Goal: Information Seeking & Learning: Understand process/instructions

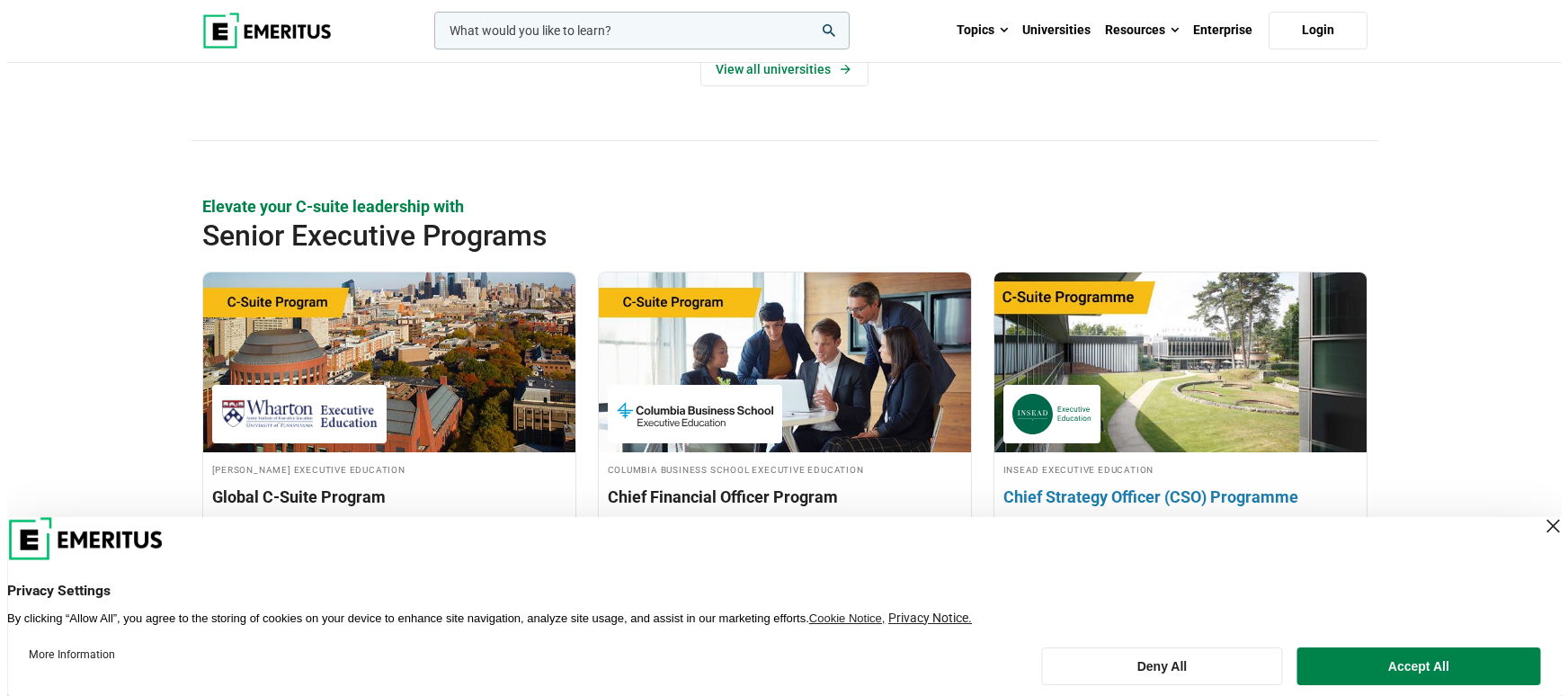
scroll to position [531, 0]
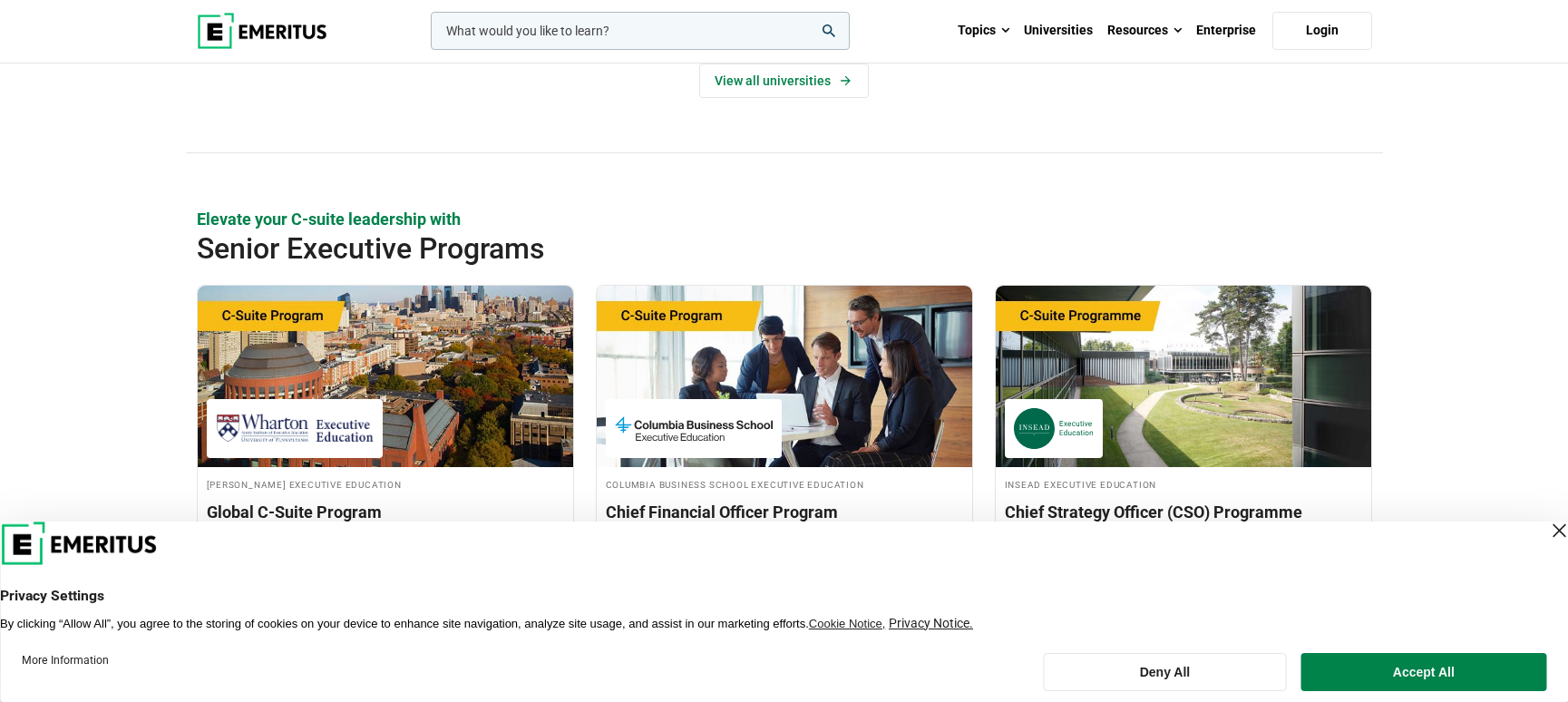
click at [582, 31] on input "woocommerce-product-search-field-0" at bounding box center [640, 30] width 419 height 38
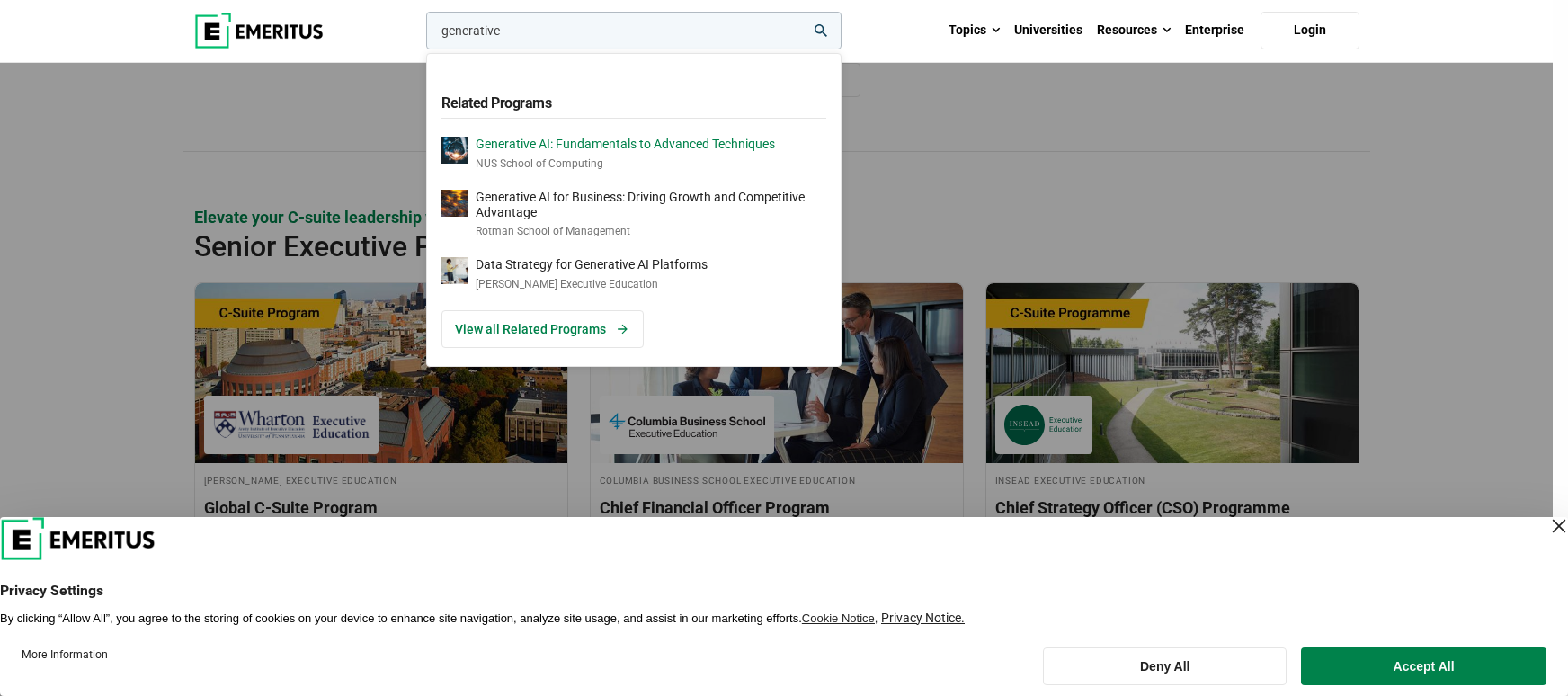
type input "generative"
click at [604, 154] on div "Generative AI: Fundamentals to Advanced Techniques NUS School of Computing" at bounding box center [625, 154] width 299 height 35
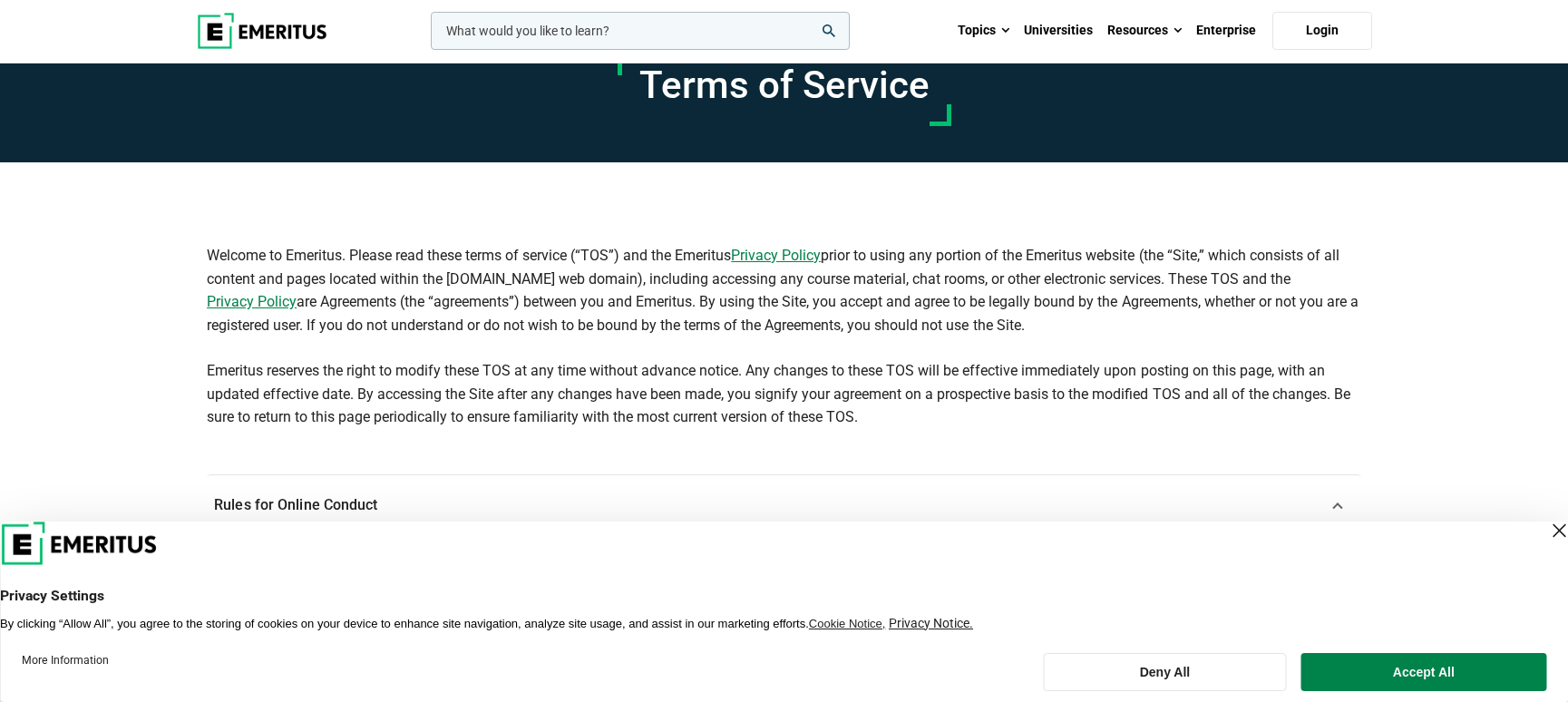
scroll to position [59, 0]
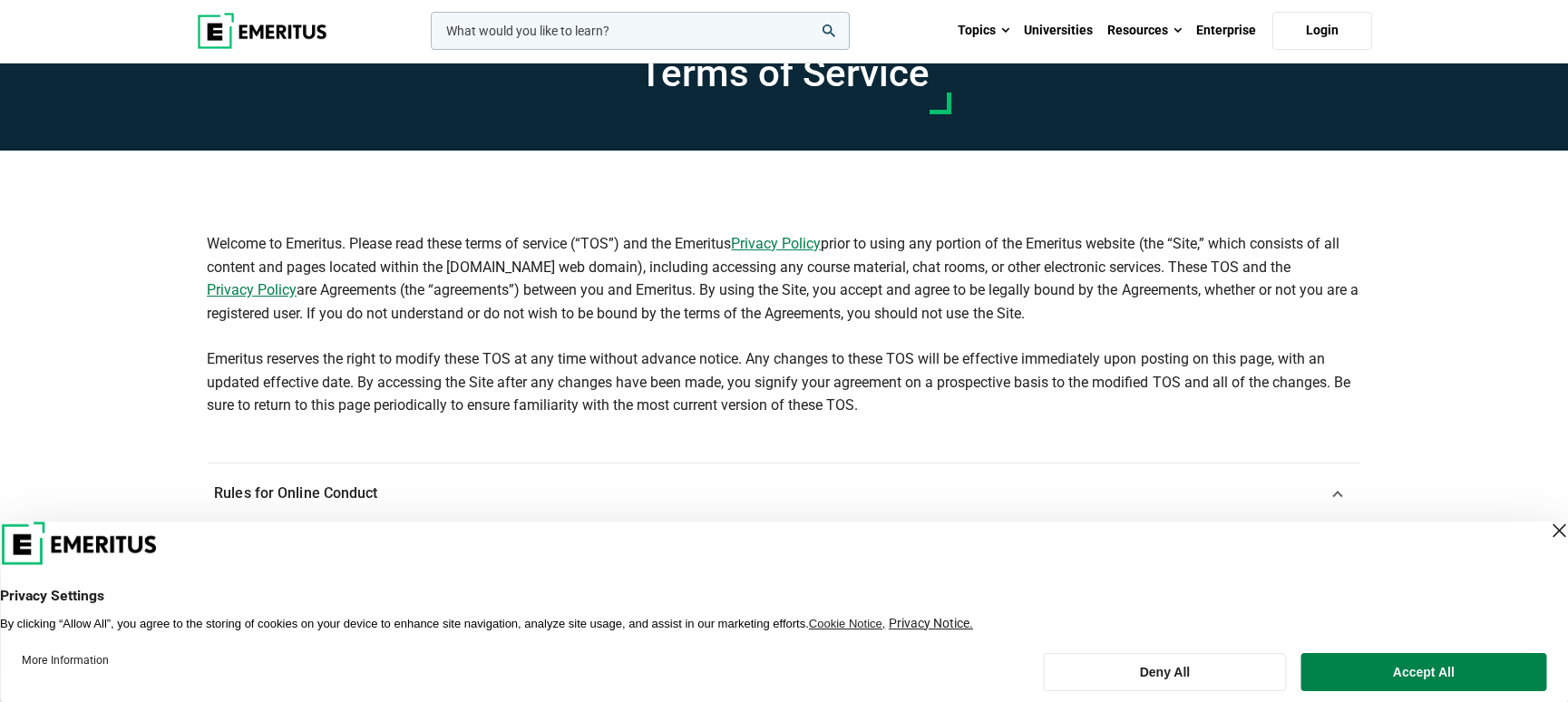
click at [1420, 670] on button "Accept All" at bounding box center [1424, 671] width 245 height 38
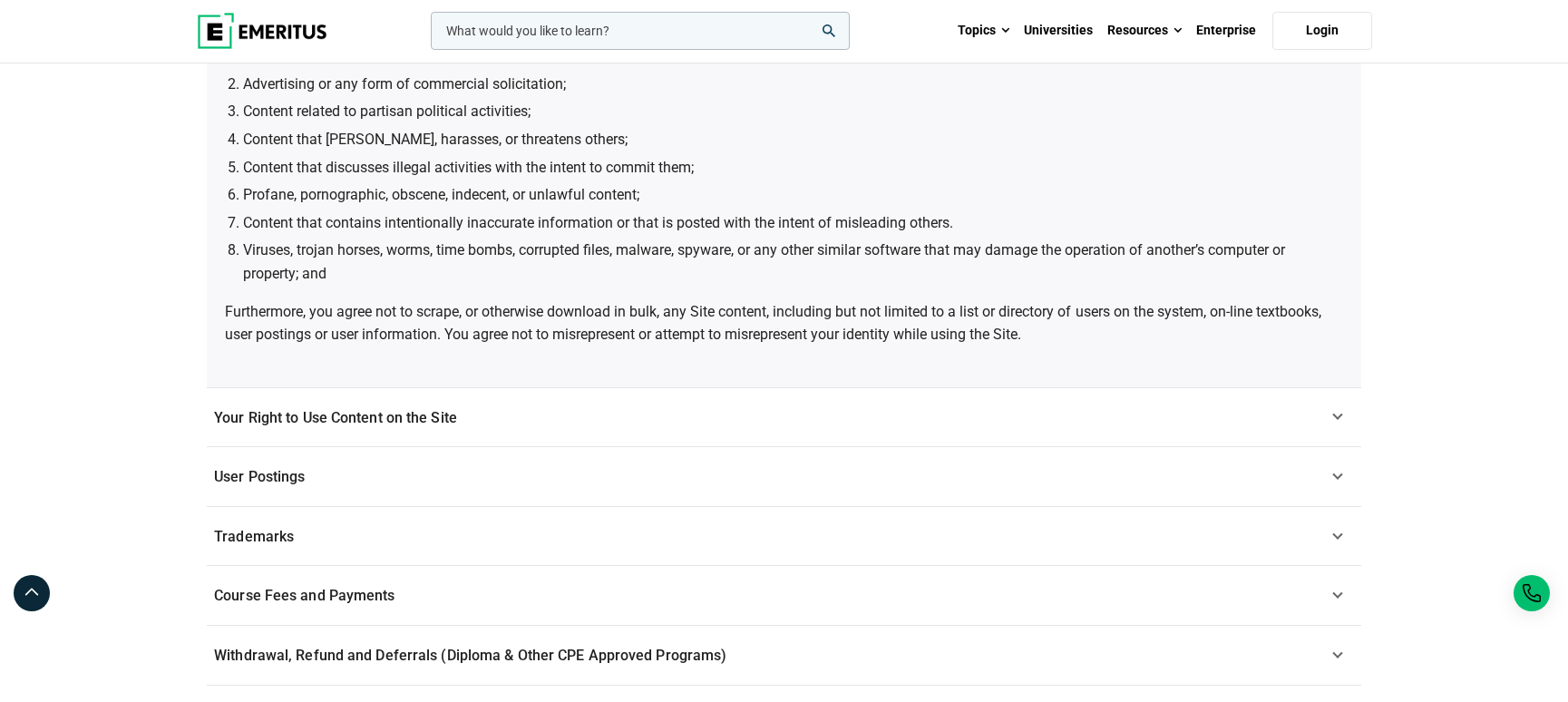
scroll to position [916, 0]
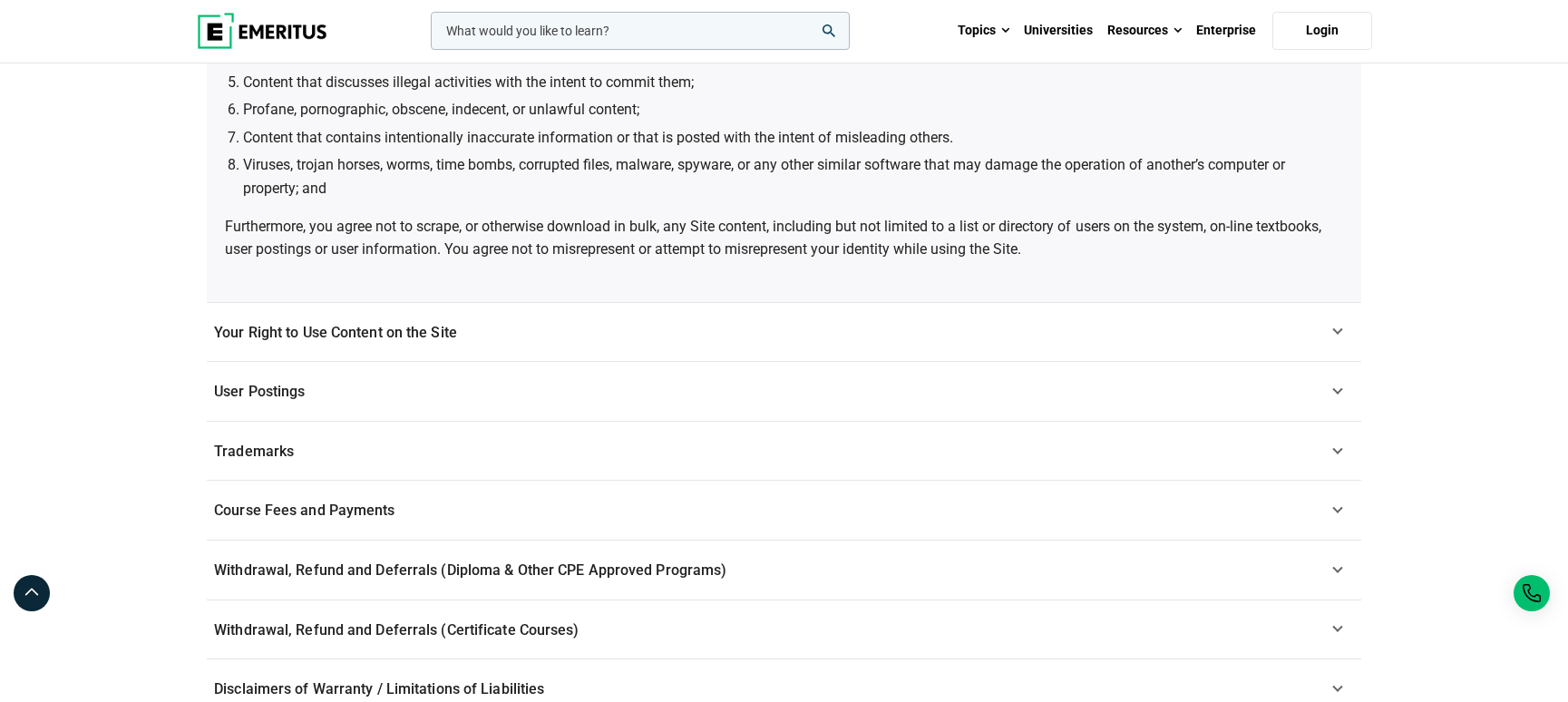
click at [694, 328] on link "Your Right to Use Content on the Site" at bounding box center [784, 333] width 1155 height 60
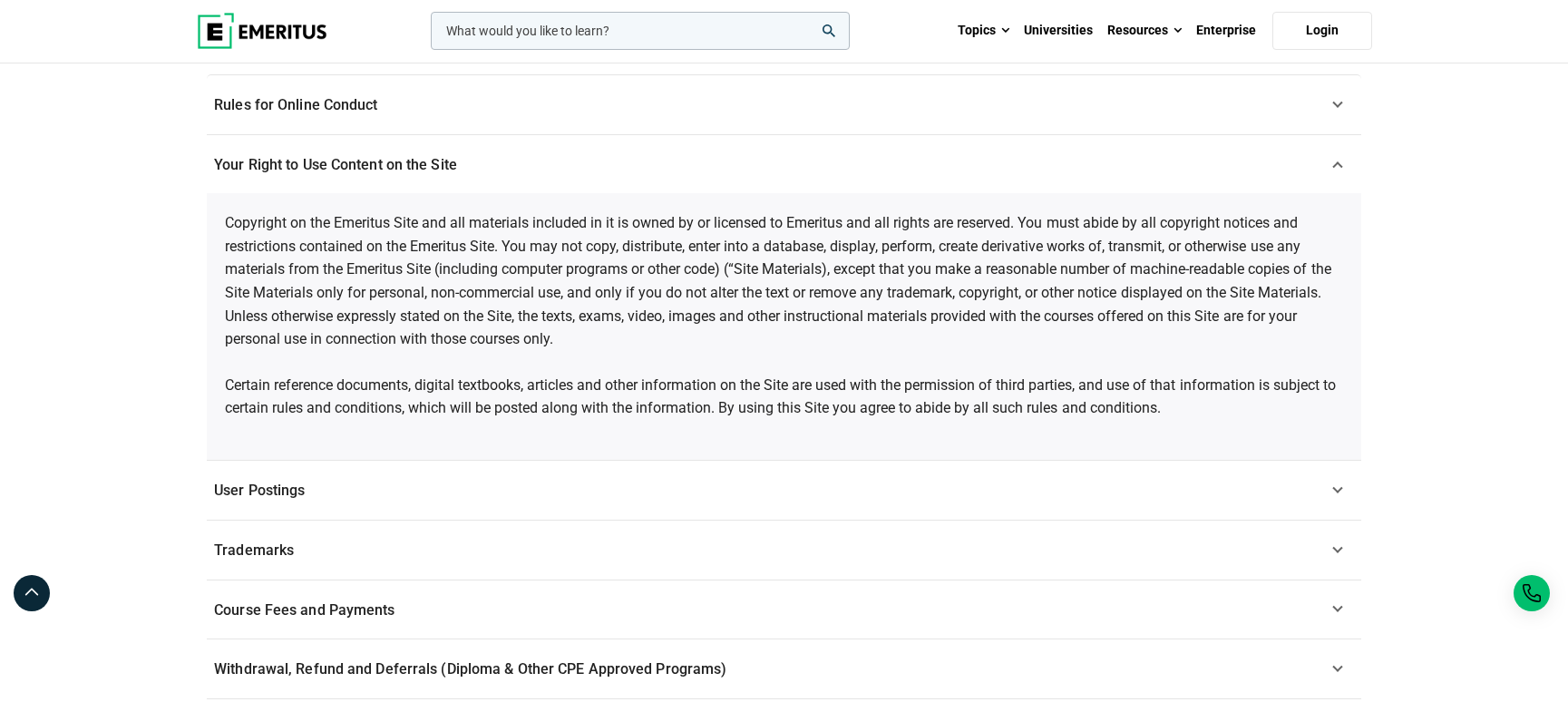
scroll to position [459, 0]
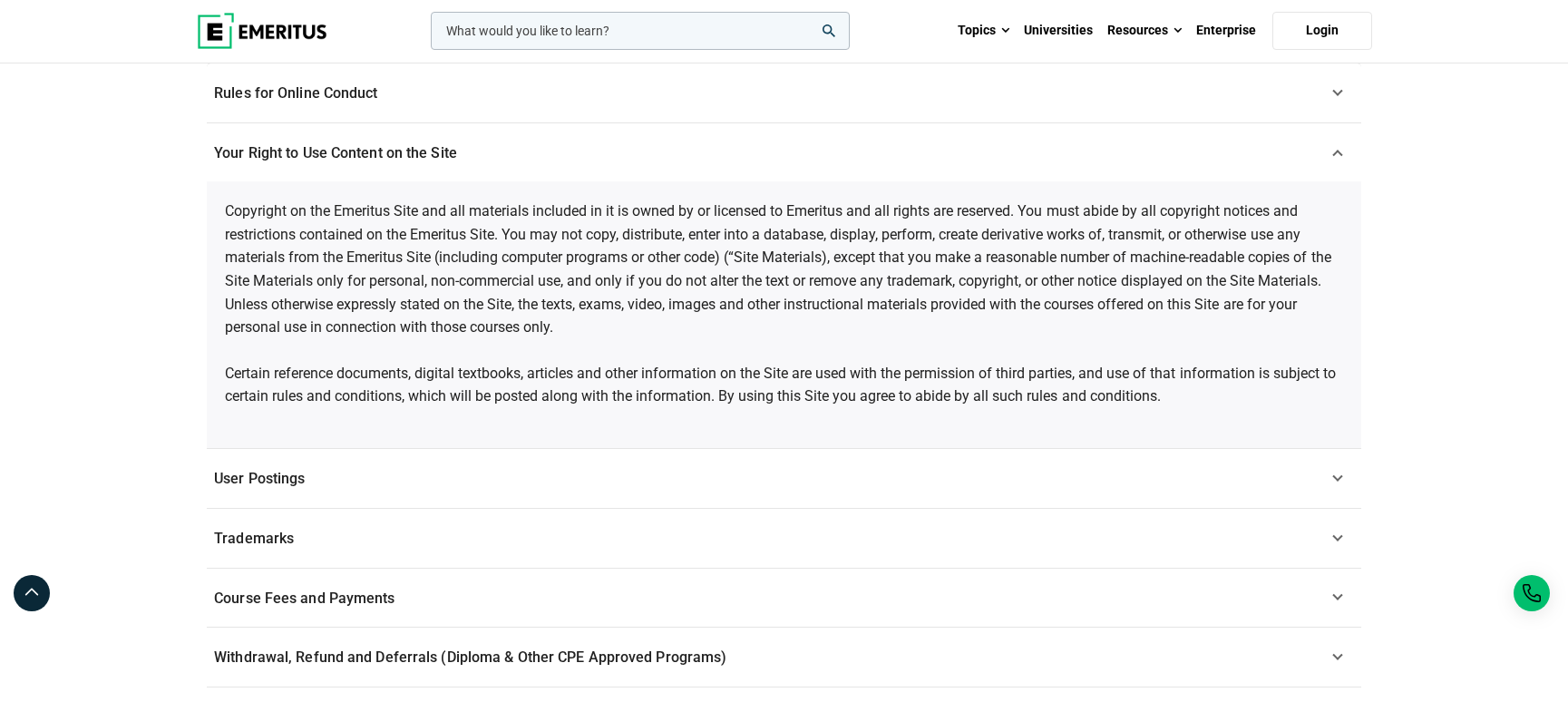
click at [1220, 487] on link "User Postings" at bounding box center [784, 479] width 1155 height 60
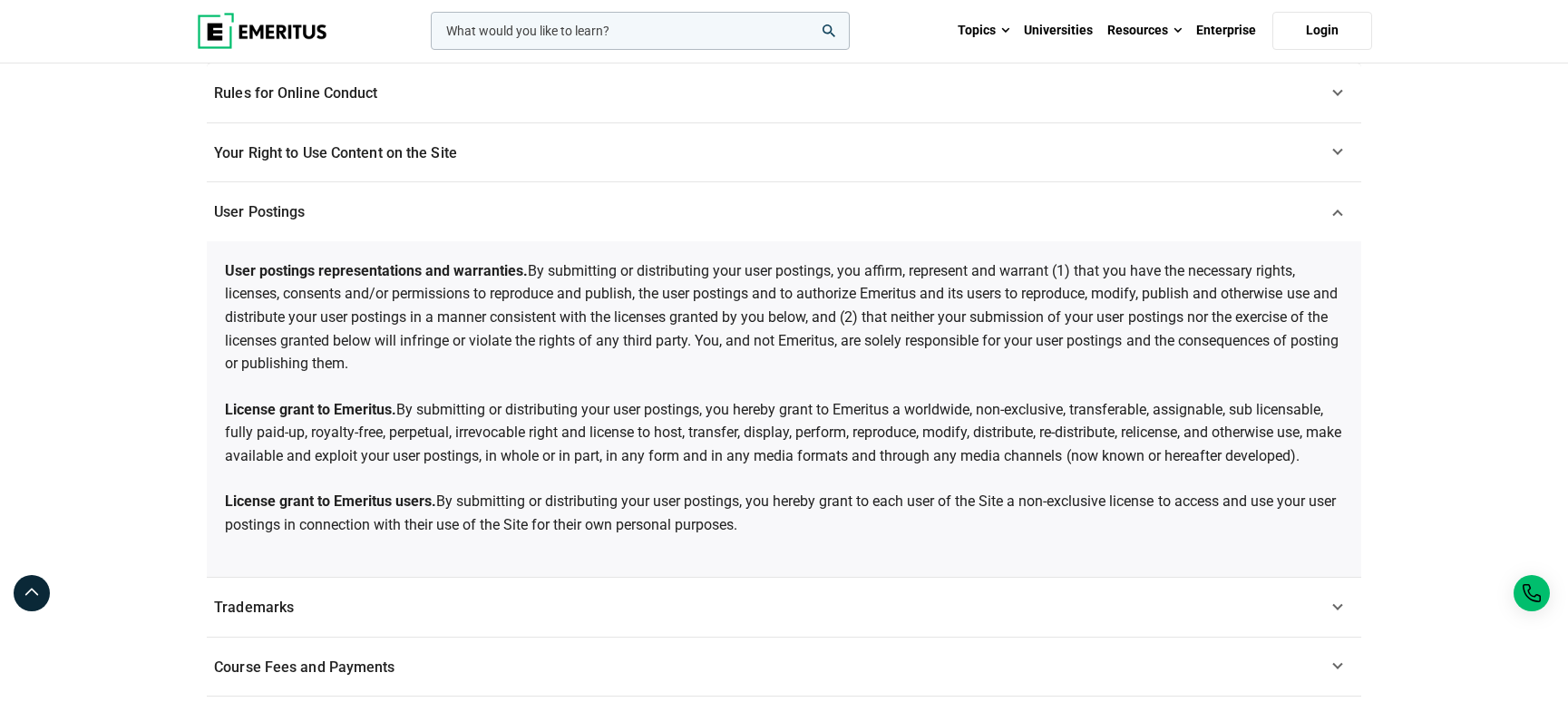
click at [1051, 220] on link "User Postings" at bounding box center [784, 212] width 1155 height 60
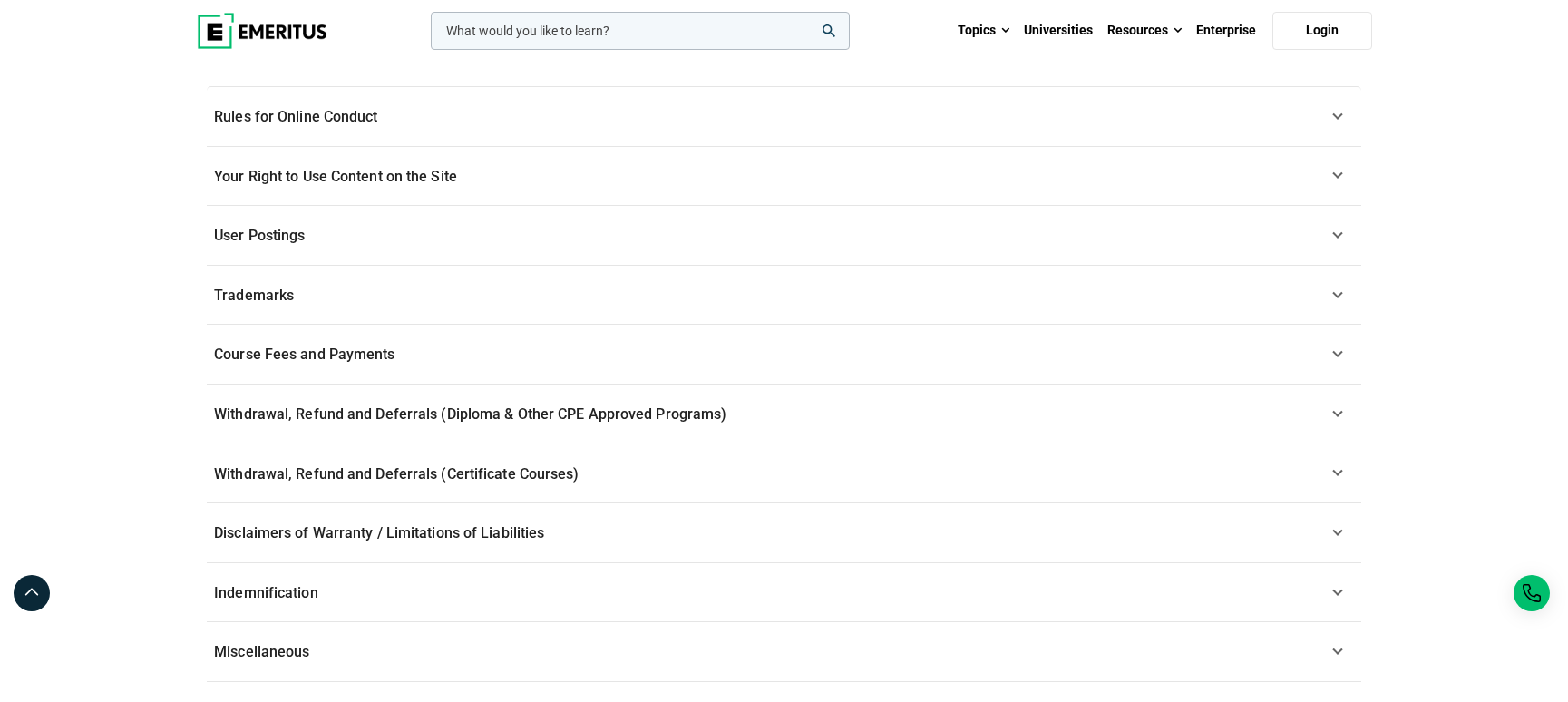
scroll to position [456, 0]
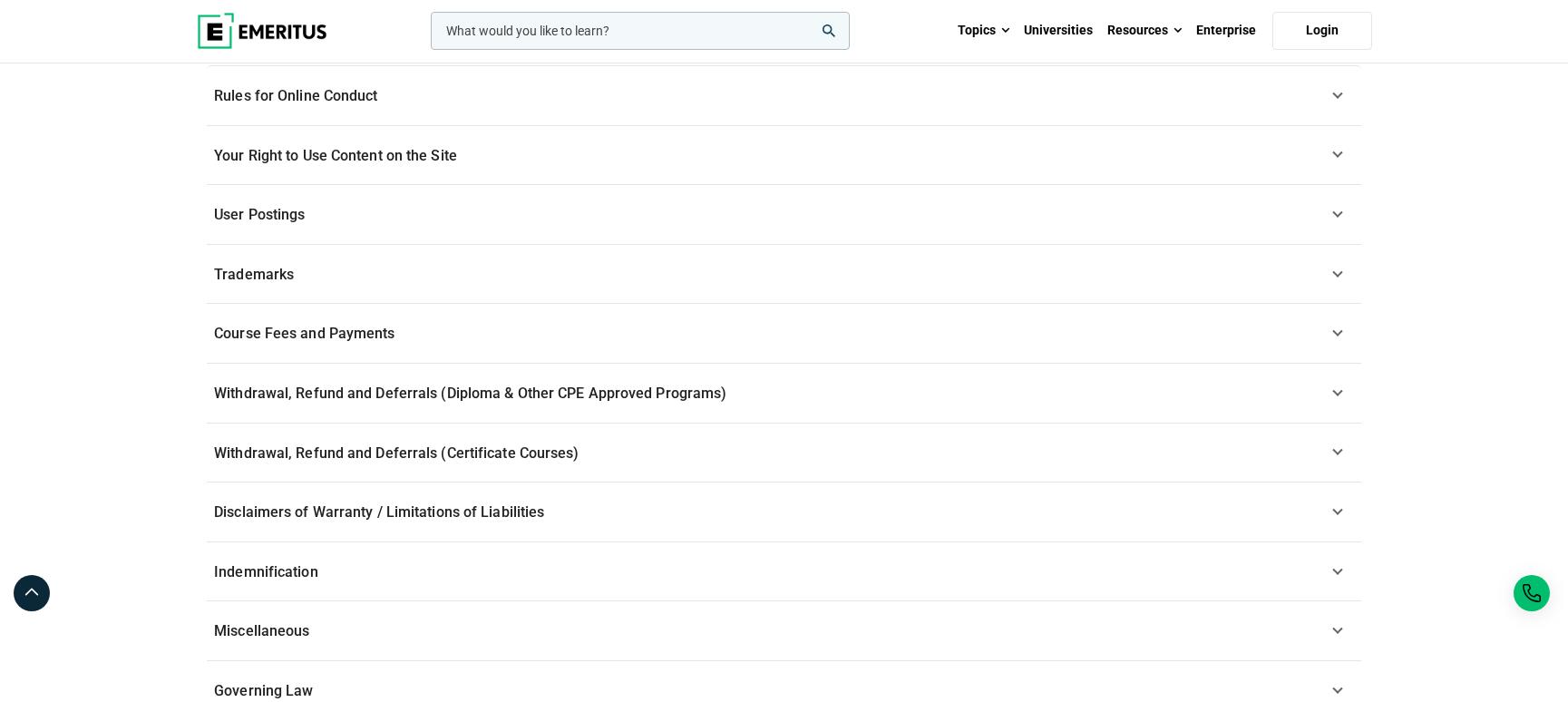
click at [487, 326] on link "Course Fees and Payments" at bounding box center [784, 334] width 1155 height 60
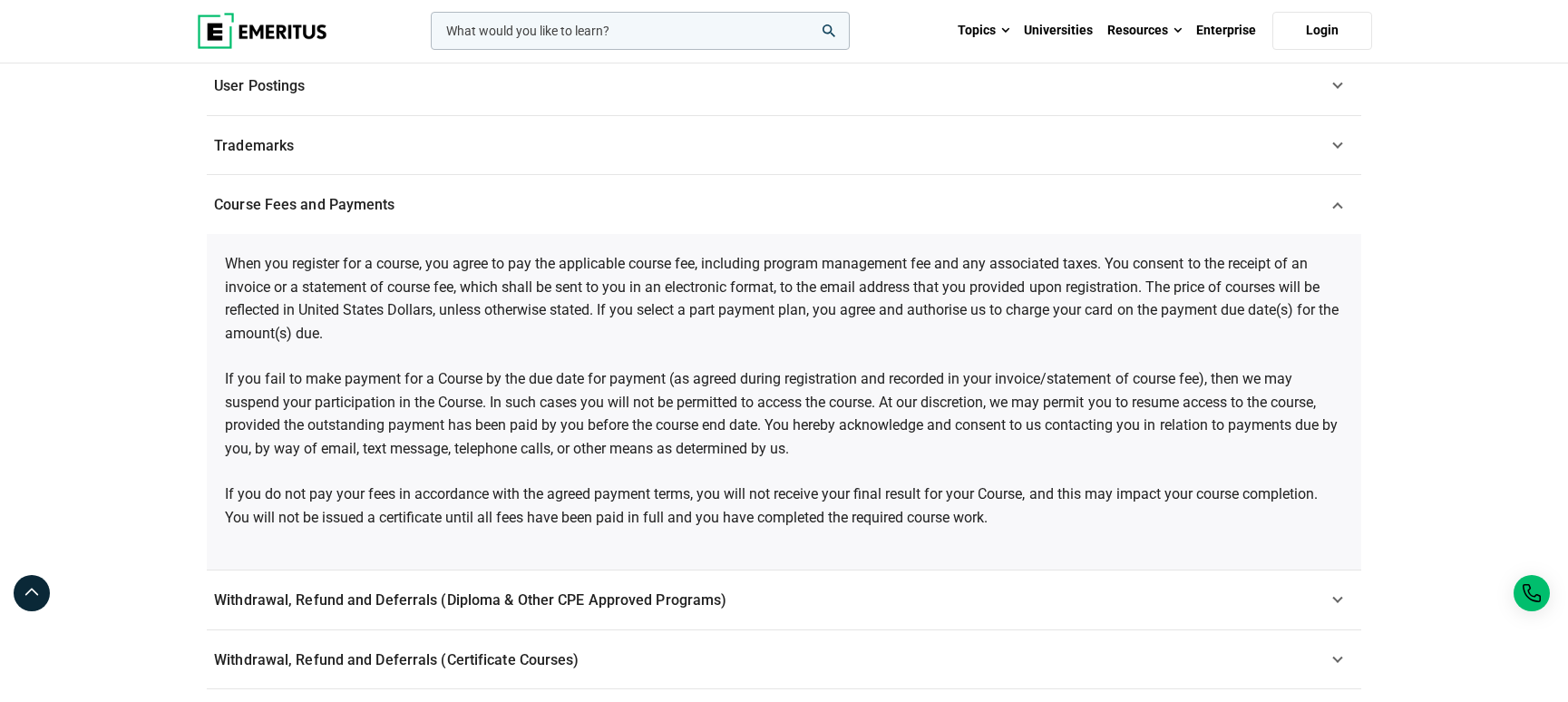
scroll to position [609, 0]
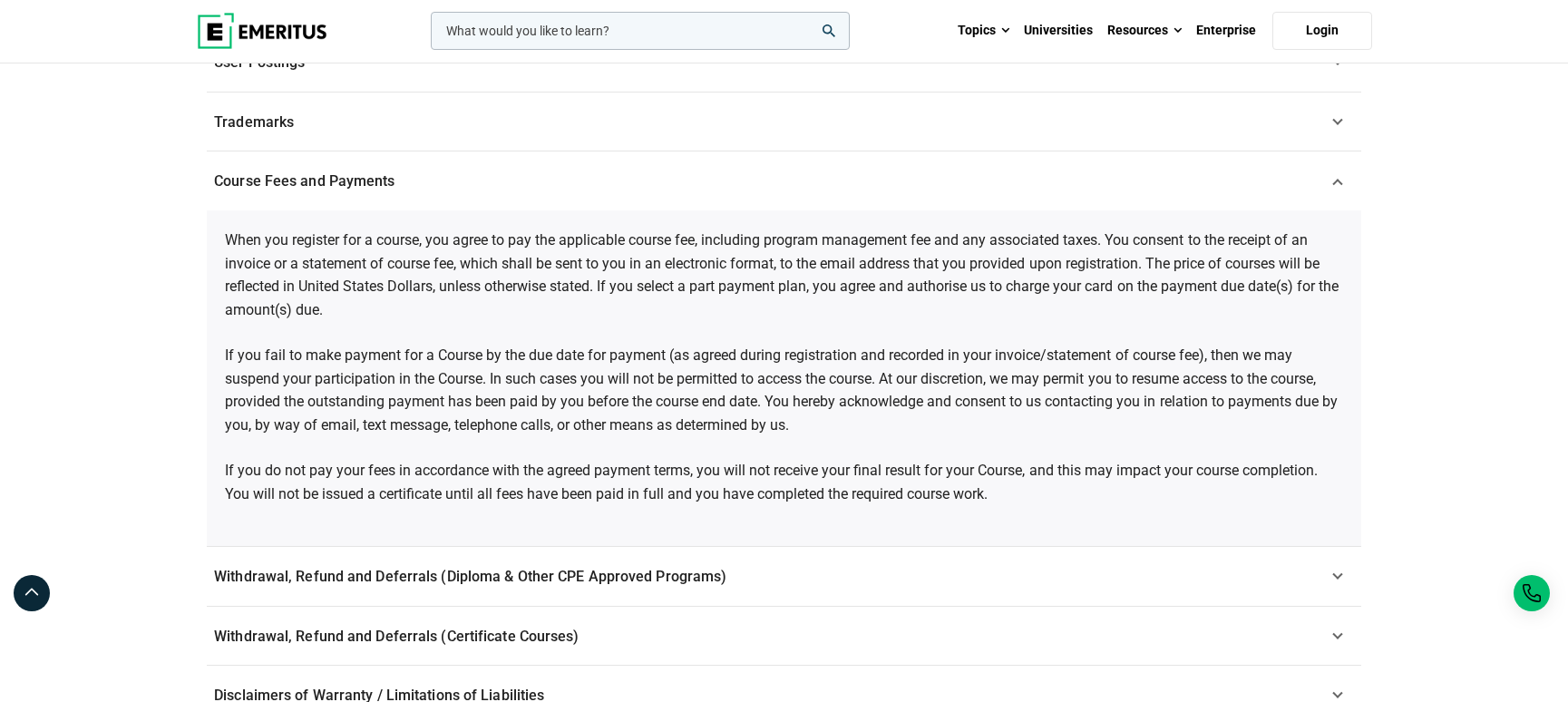
click at [441, 586] on link "Withdrawal, Refund and Deferrals (Diploma & Other CPE Approved Programs)" at bounding box center [784, 577] width 1155 height 60
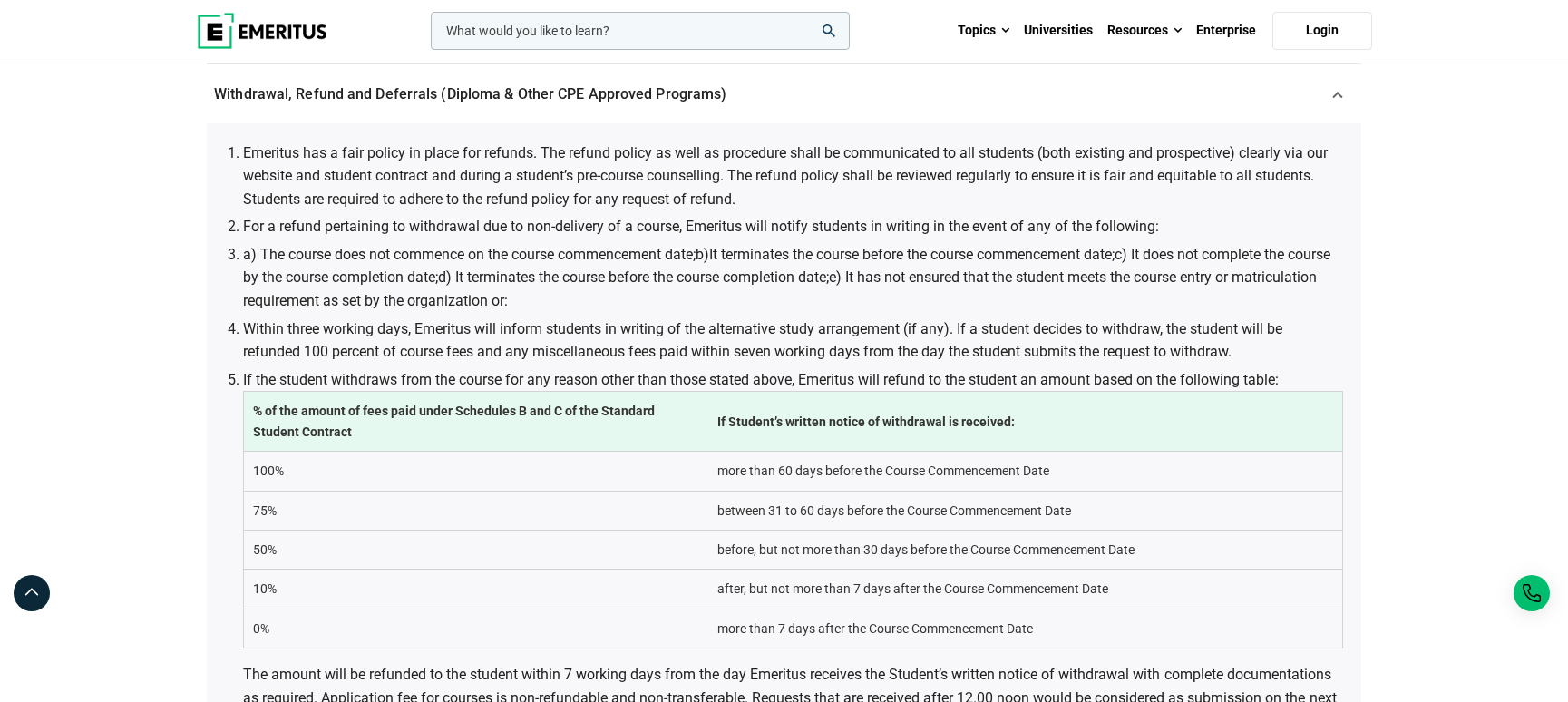
scroll to position [767, 0]
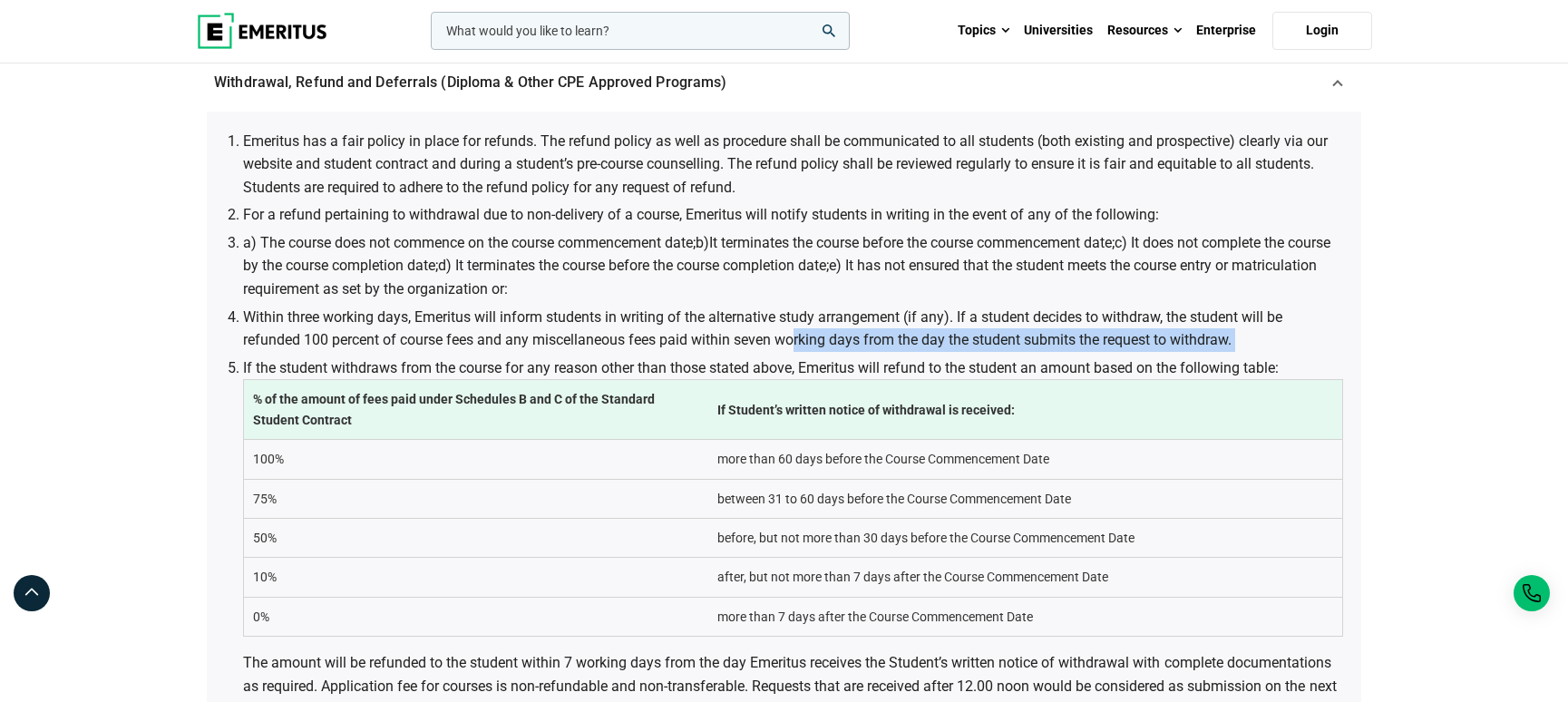
drag, startPoint x: 797, startPoint y: 344, endPoint x: 1015, endPoint y: 352, distance: 218.1
click at [1015, 352] on ol "Emeritus has a fair policy in place for refunds. The refund policy as well as p…" at bounding box center [793, 509] width 1101 height 758
click at [373, 205] on li "For a refund pertaining to withdrawal due to non-delivery of a course, Emeritus…" at bounding box center [793, 215] width 1101 height 23
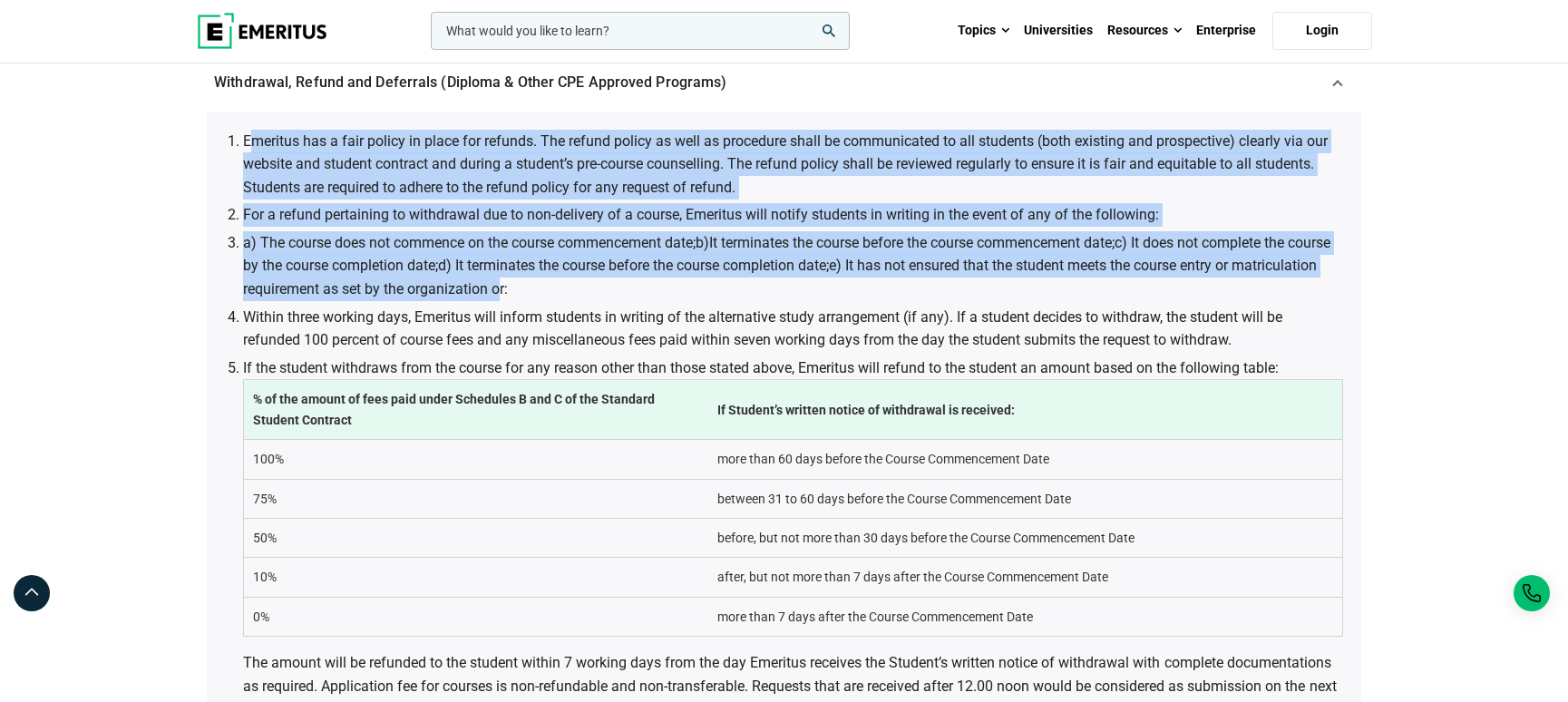
drag, startPoint x: 247, startPoint y: 140, endPoint x: 629, endPoint y: 298, distance: 413.4
click at [589, 282] on ol "Emeritus has a fair policy in place for refunds. The refund policy as well as p…" at bounding box center [793, 509] width 1101 height 758
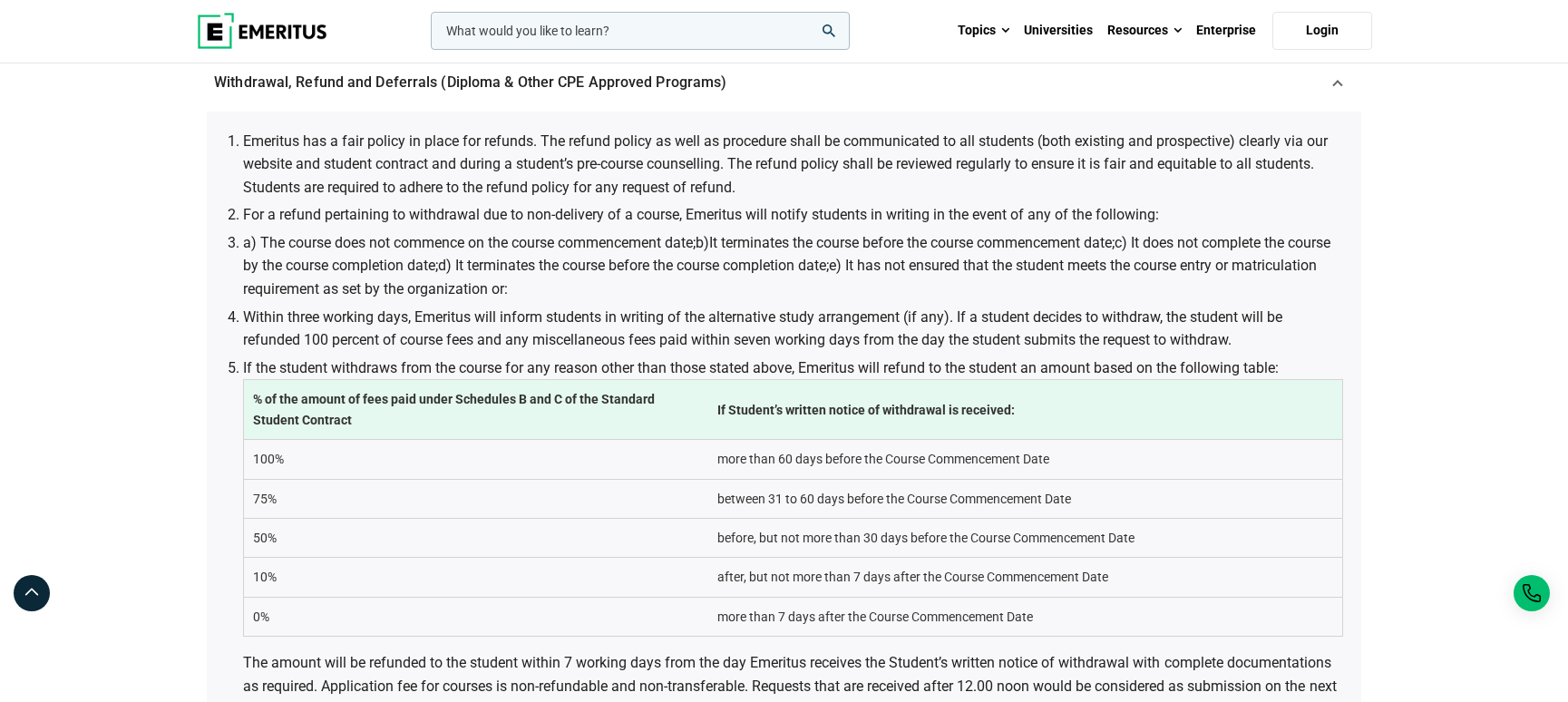
click at [650, 302] on ol "Emeritus has a fair policy in place for refunds. The refund policy as well as p…" at bounding box center [793, 509] width 1101 height 758
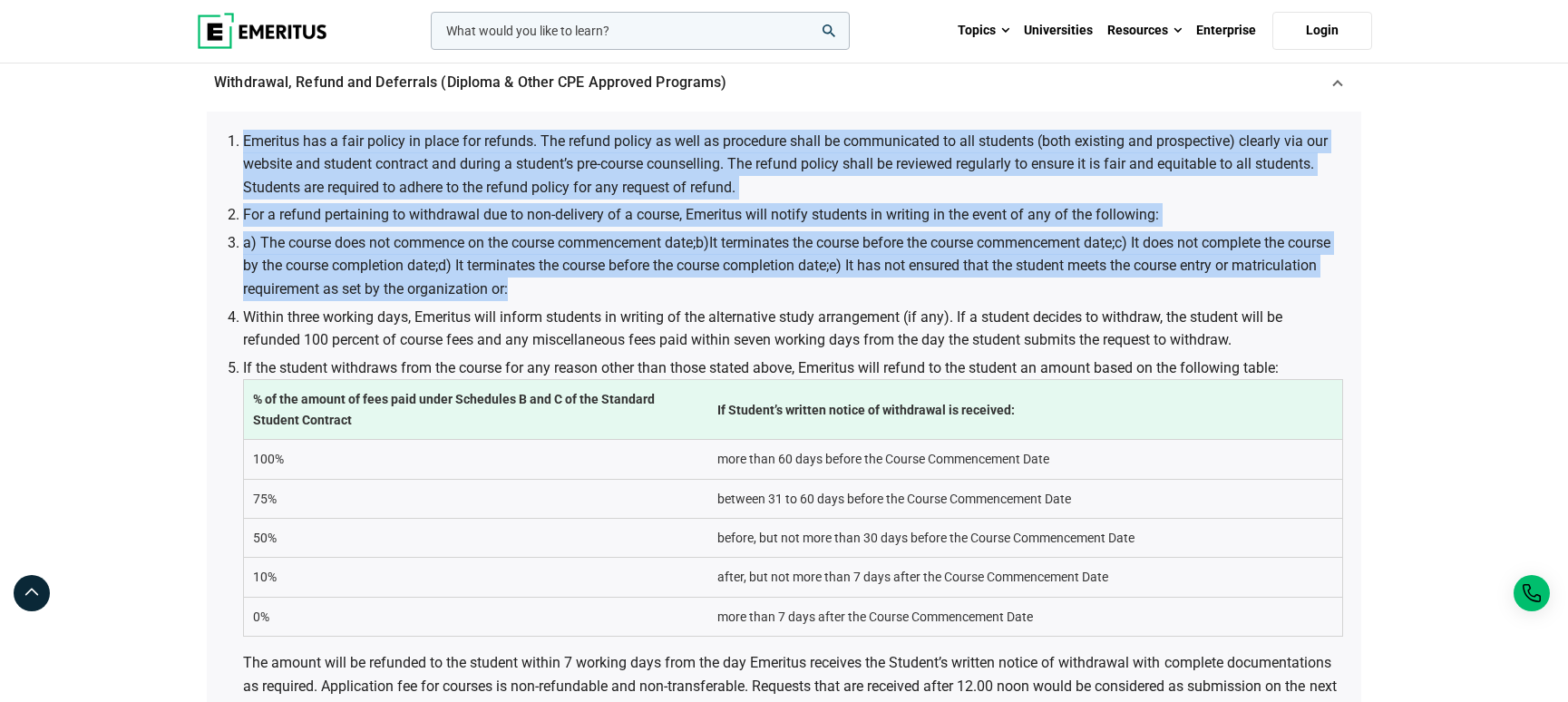
drag, startPoint x: 615, startPoint y: 294, endPoint x: 213, endPoint y: 146, distance: 428.4
click at [213, 146] on div "Emeritus has a fair policy in place for refunds. The refund policy as well as p…" at bounding box center [784, 516] width 1155 height 809
click at [295, 166] on li "Emeritus has a fair policy in place for refunds. The refund policy as well as p…" at bounding box center [793, 165] width 1101 height 70
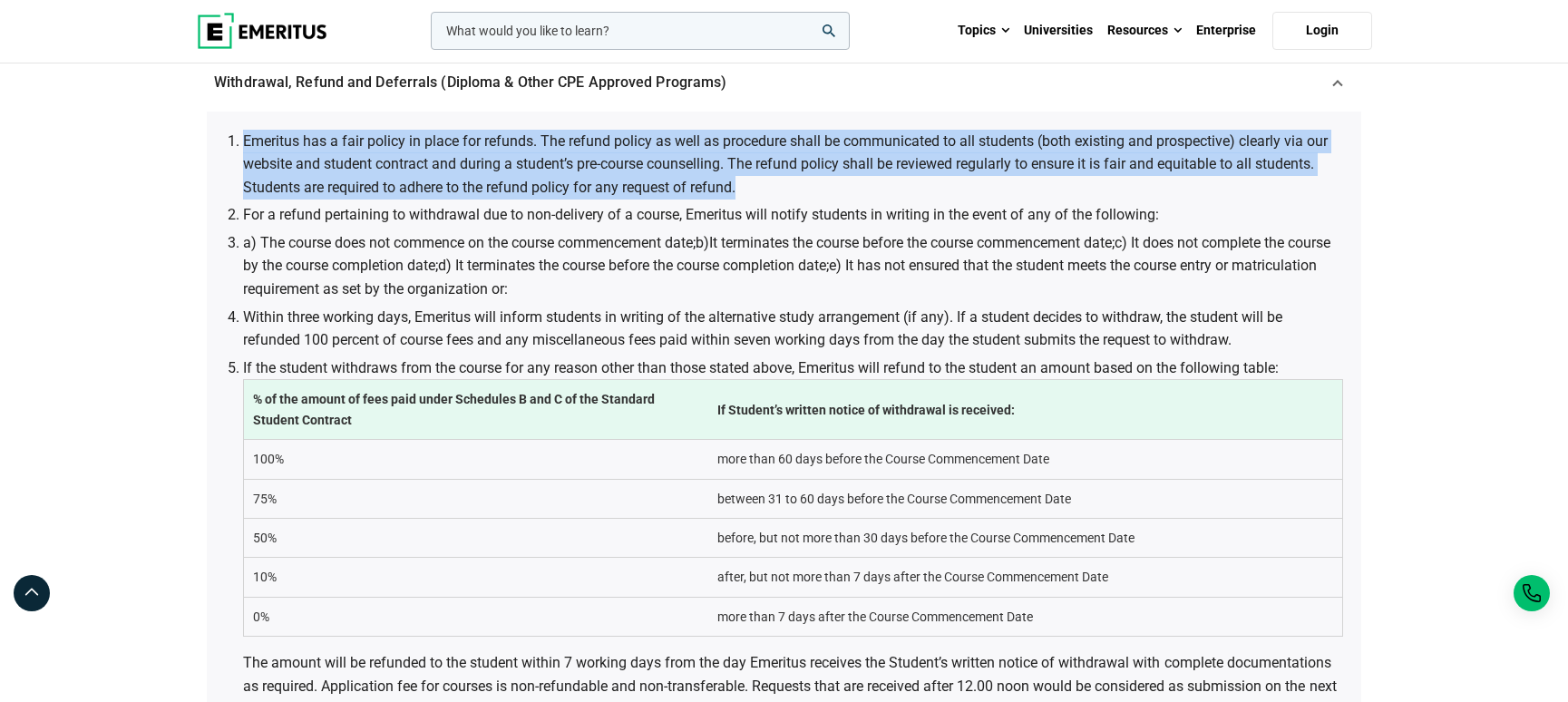
drag, startPoint x: 240, startPoint y: 140, endPoint x: 741, endPoint y: 196, distance: 504.1
click at [741, 196] on li "Emeritus has a fair policy in place for refunds. The refund policy as well as p…" at bounding box center [793, 165] width 1101 height 70
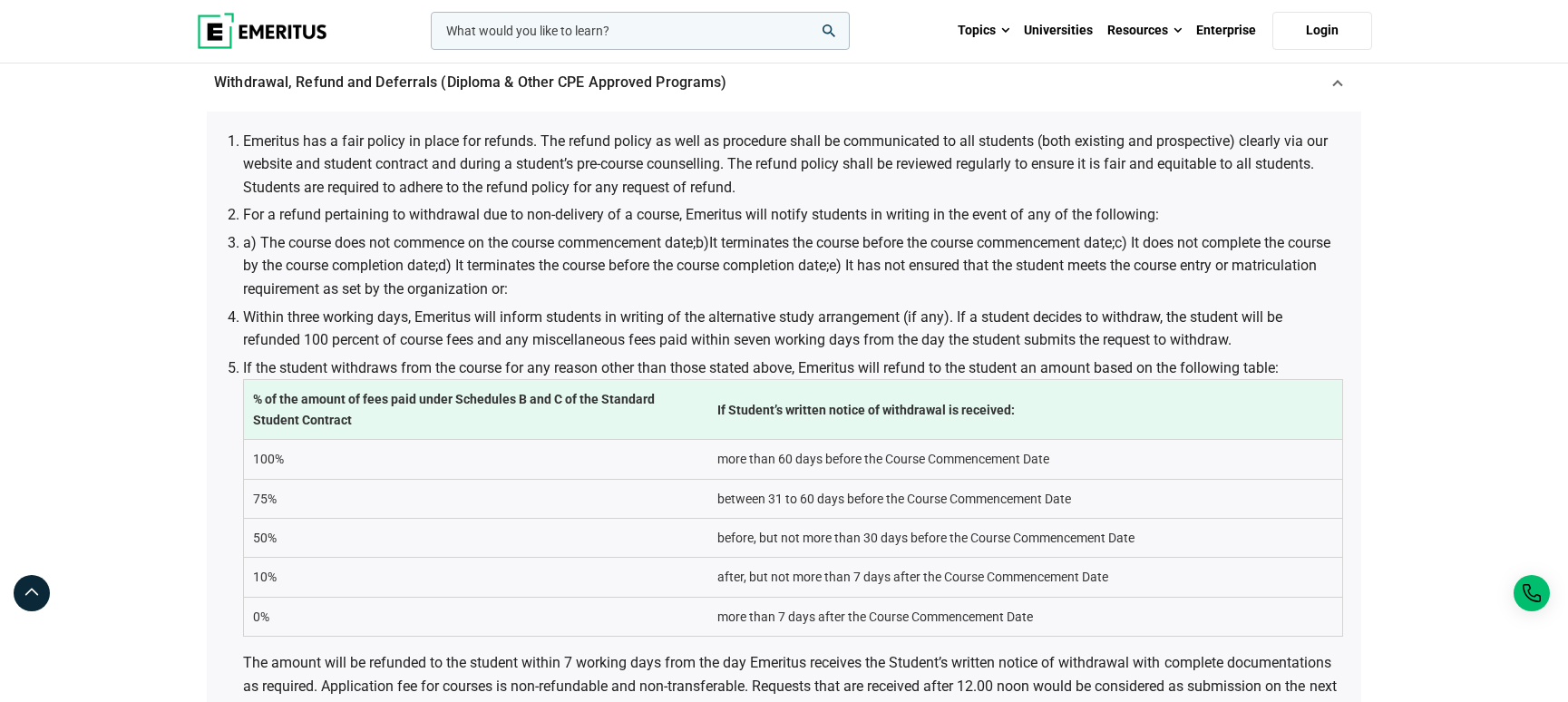
click at [775, 203] on ol "Emeritus has a fair policy in place for refunds. The refund policy as well as p…" at bounding box center [793, 509] width 1101 height 758
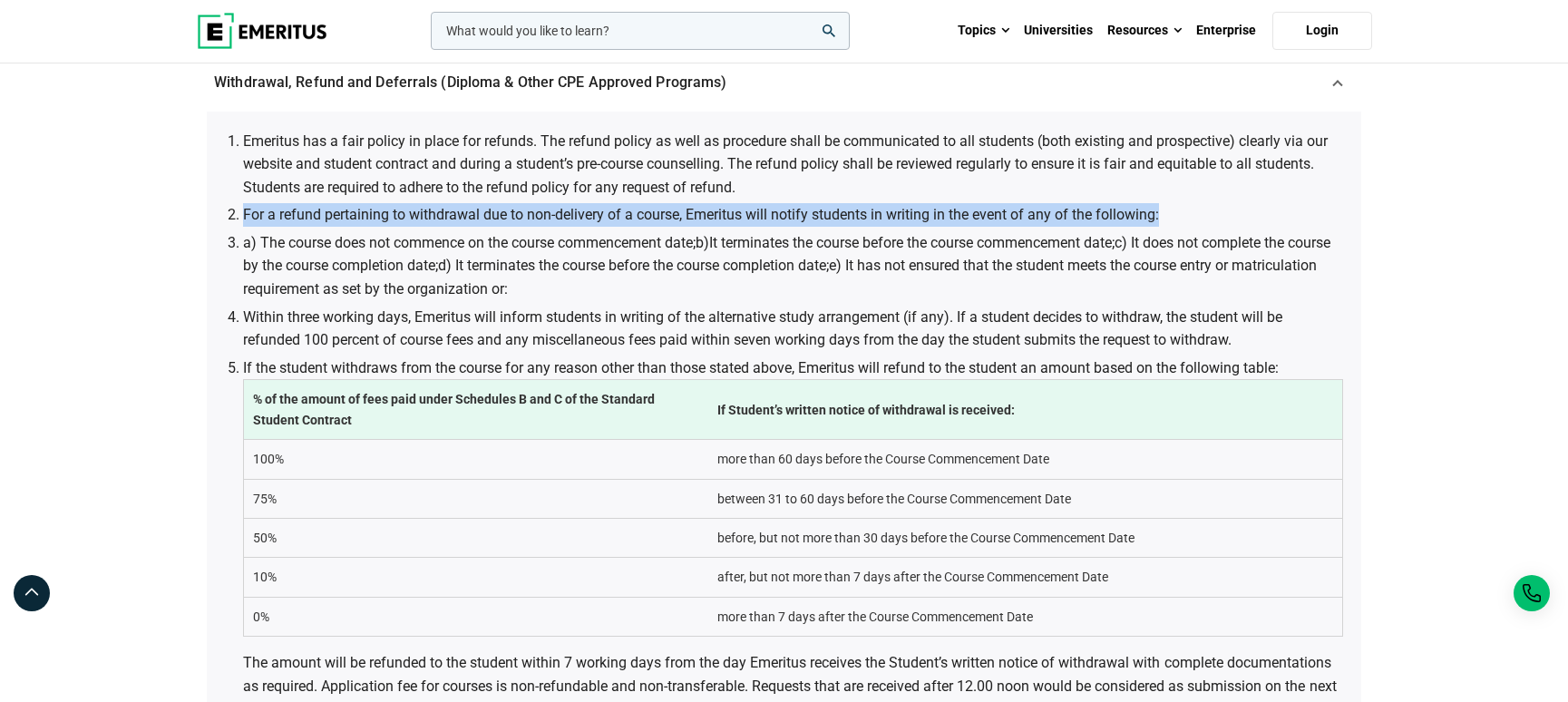
drag, startPoint x: 245, startPoint y: 213, endPoint x: 1176, endPoint y: 211, distance: 931.0
click at [1176, 211] on li "For a refund pertaining to withdrawal due to non-delivery of a course, Emeritus…" at bounding box center [793, 215] width 1101 height 23
click at [1176, 208] on li "For a refund pertaining to withdrawal due to non-delivery of a course, Emeritus…" at bounding box center [793, 215] width 1101 height 23
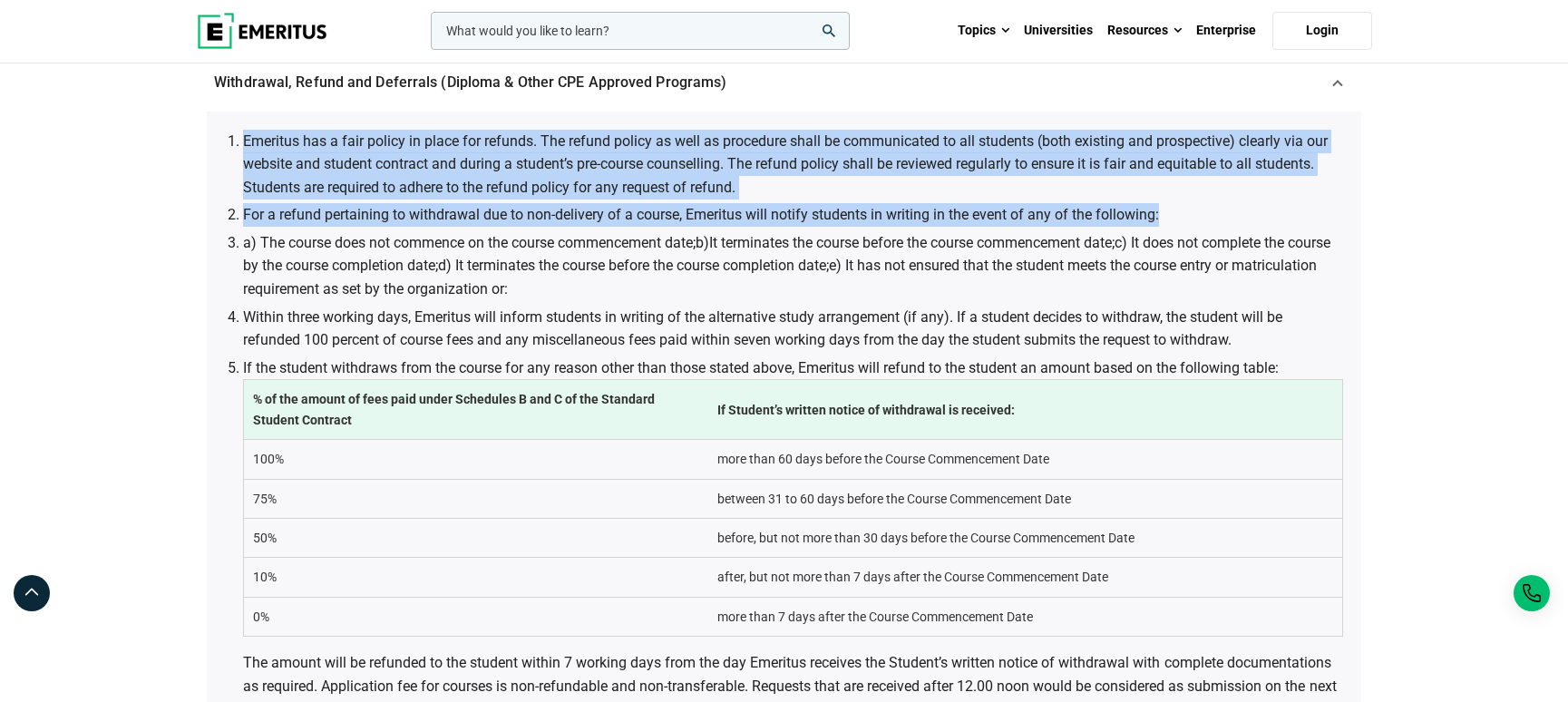
drag, startPoint x: 1171, startPoint y: 213, endPoint x: 233, endPoint y: 140, distance: 940.8
click at [243, 140] on ol "Emeritus has a fair policy in place for refunds. The refund policy as well as p…" at bounding box center [793, 509] width 1101 height 758
click at [260, 162] on li "Emeritus has a fair policy in place for refunds. The refund policy as well as p…" at bounding box center [793, 165] width 1101 height 70
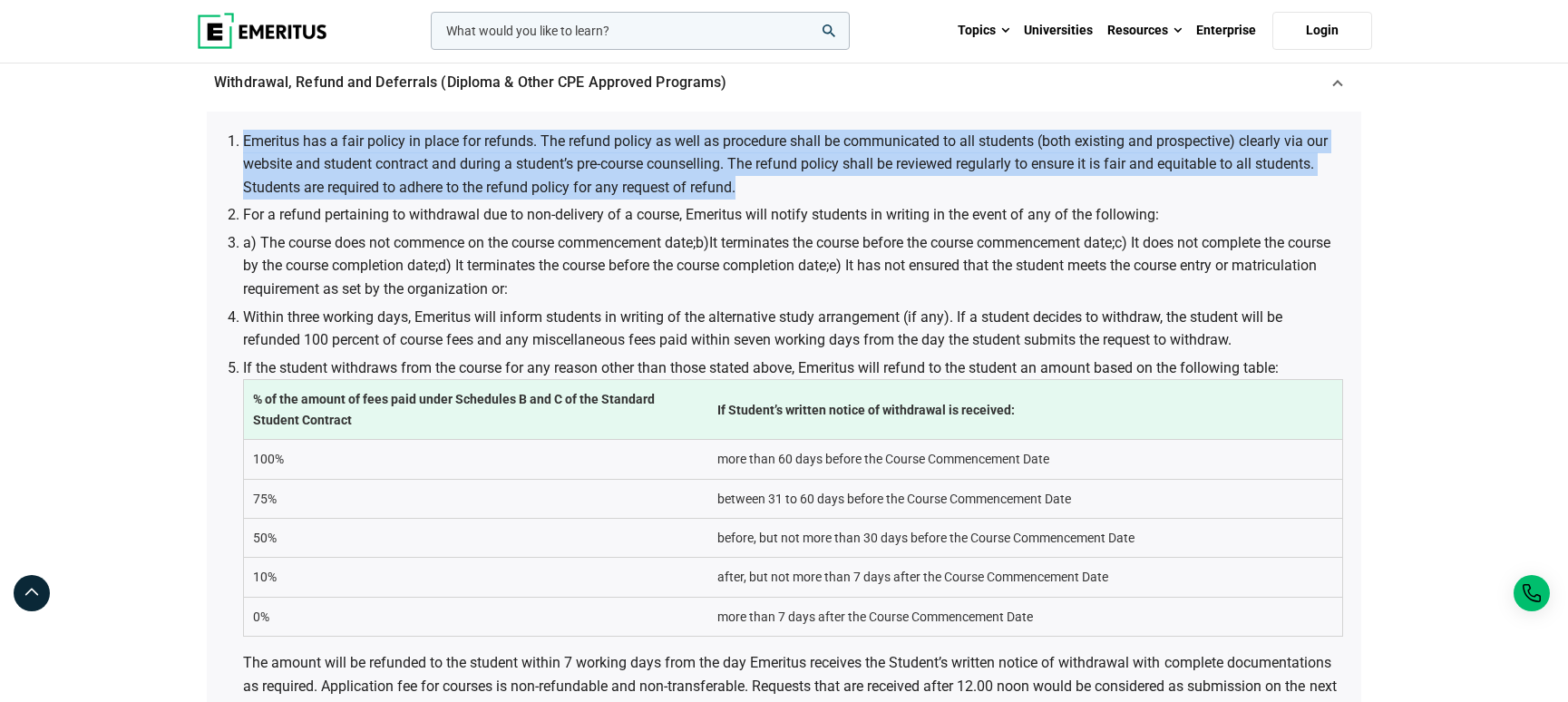
drag, startPoint x: 245, startPoint y: 142, endPoint x: 744, endPoint y: 178, distance: 500.3
click at [744, 178] on li "Emeritus has a fair policy in place for refunds. The refund policy as well as p…" at bounding box center [793, 165] width 1101 height 70
click at [759, 189] on li "Emeritus has a fair policy in place for refunds. The refund policy as well as p…" at bounding box center [793, 165] width 1101 height 70
drag, startPoint x: 742, startPoint y: 186, endPoint x: 239, endPoint y: 135, distance: 505.6
click at [243, 135] on li "Emeritus has a fair policy in place for refunds. The refund policy as well as p…" at bounding box center [793, 165] width 1101 height 70
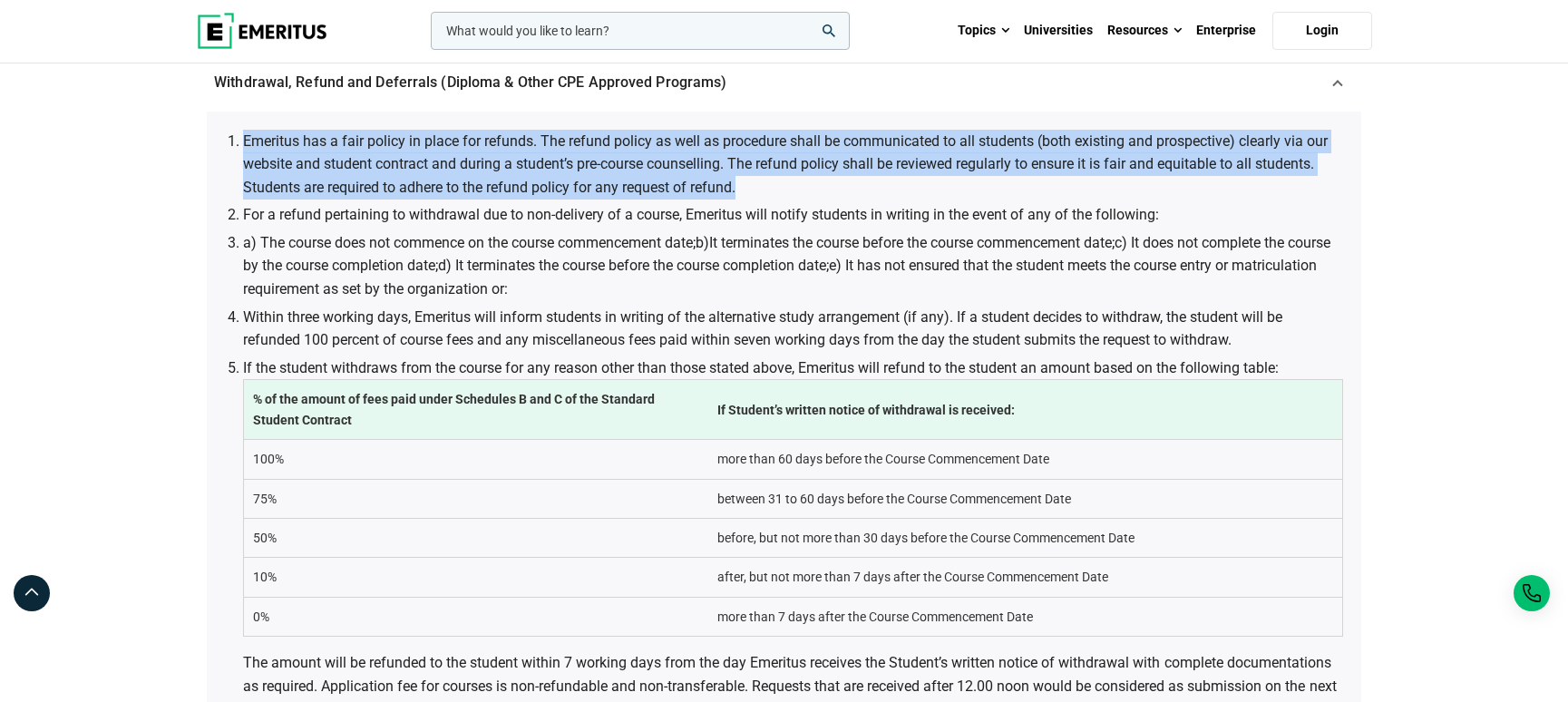
click at [288, 156] on li "Emeritus has a fair policy in place for refunds. The refund policy as well as p…" at bounding box center [793, 165] width 1101 height 70
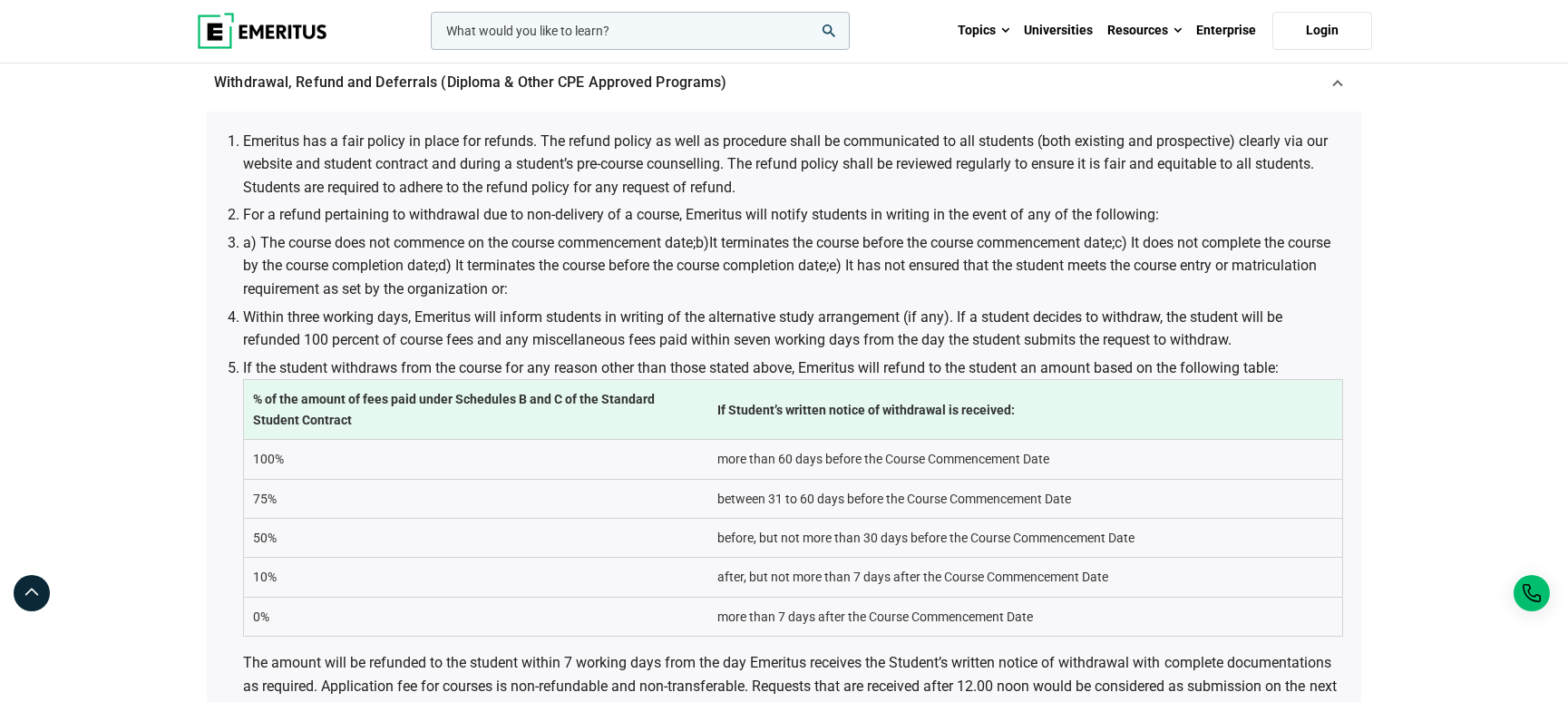
scroll to position [666, 0]
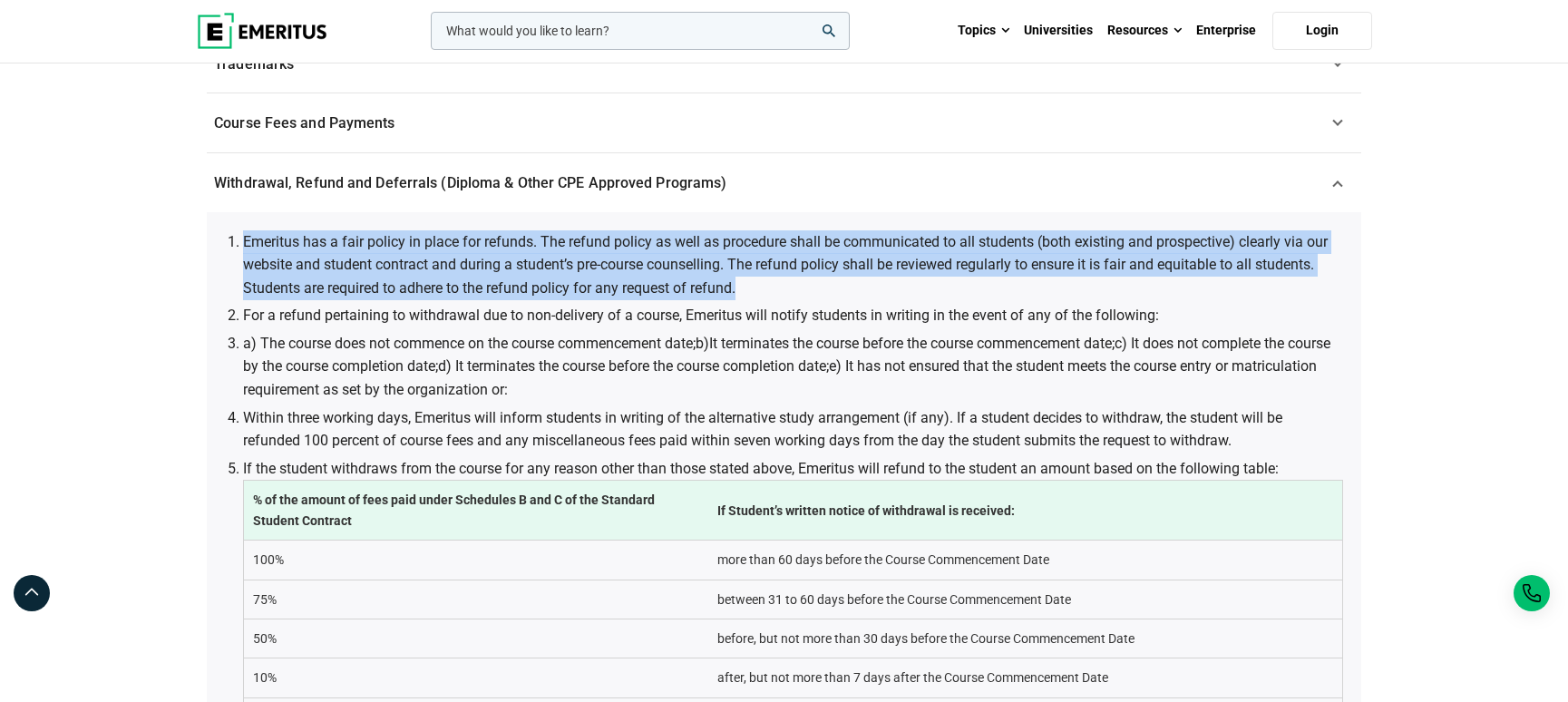
drag, startPoint x: 243, startPoint y: 239, endPoint x: 793, endPoint y: 287, distance: 552.1
click at [793, 287] on li "Emeritus has a fair policy in place for refunds. The refund policy as well as p…" at bounding box center [793, 266] width 1101 height 70
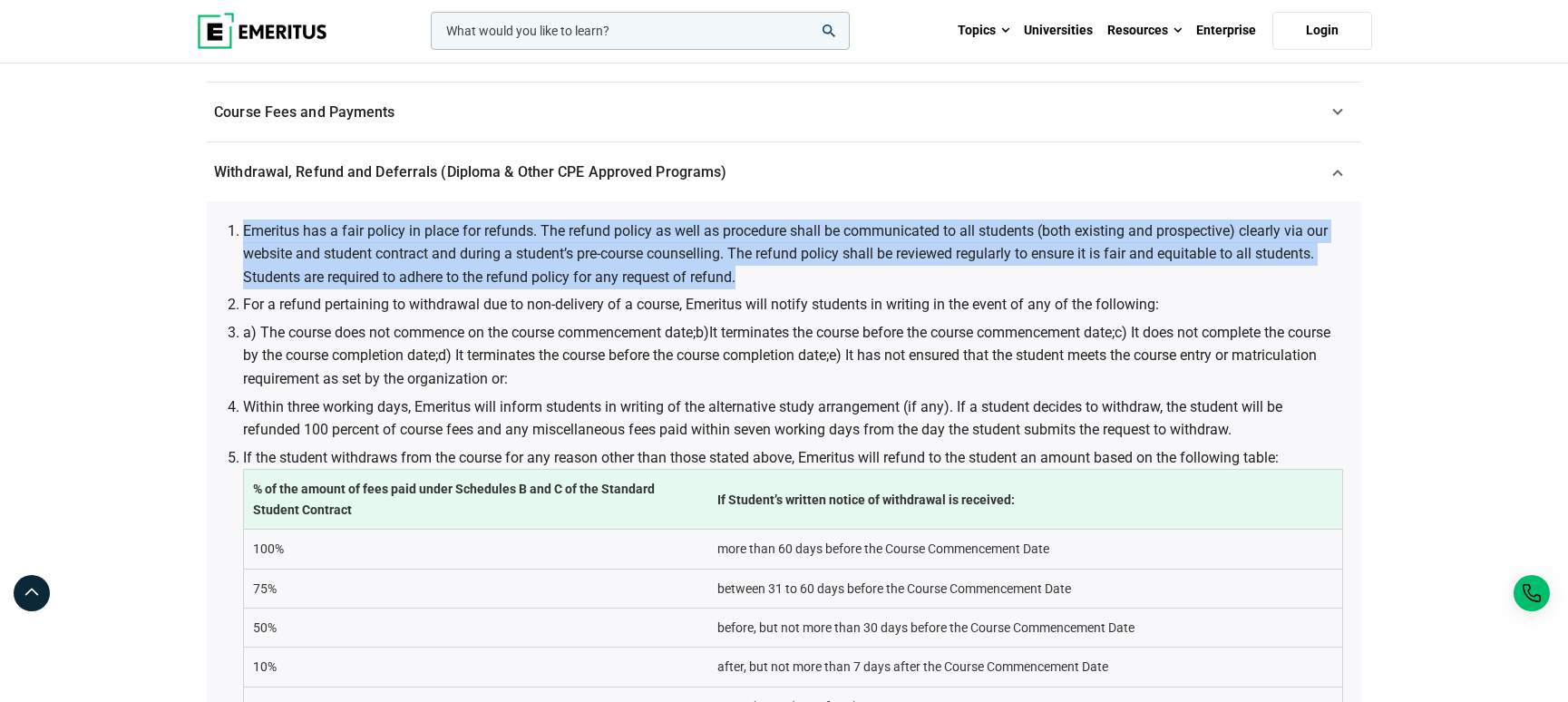
scroll to position [701, 0]
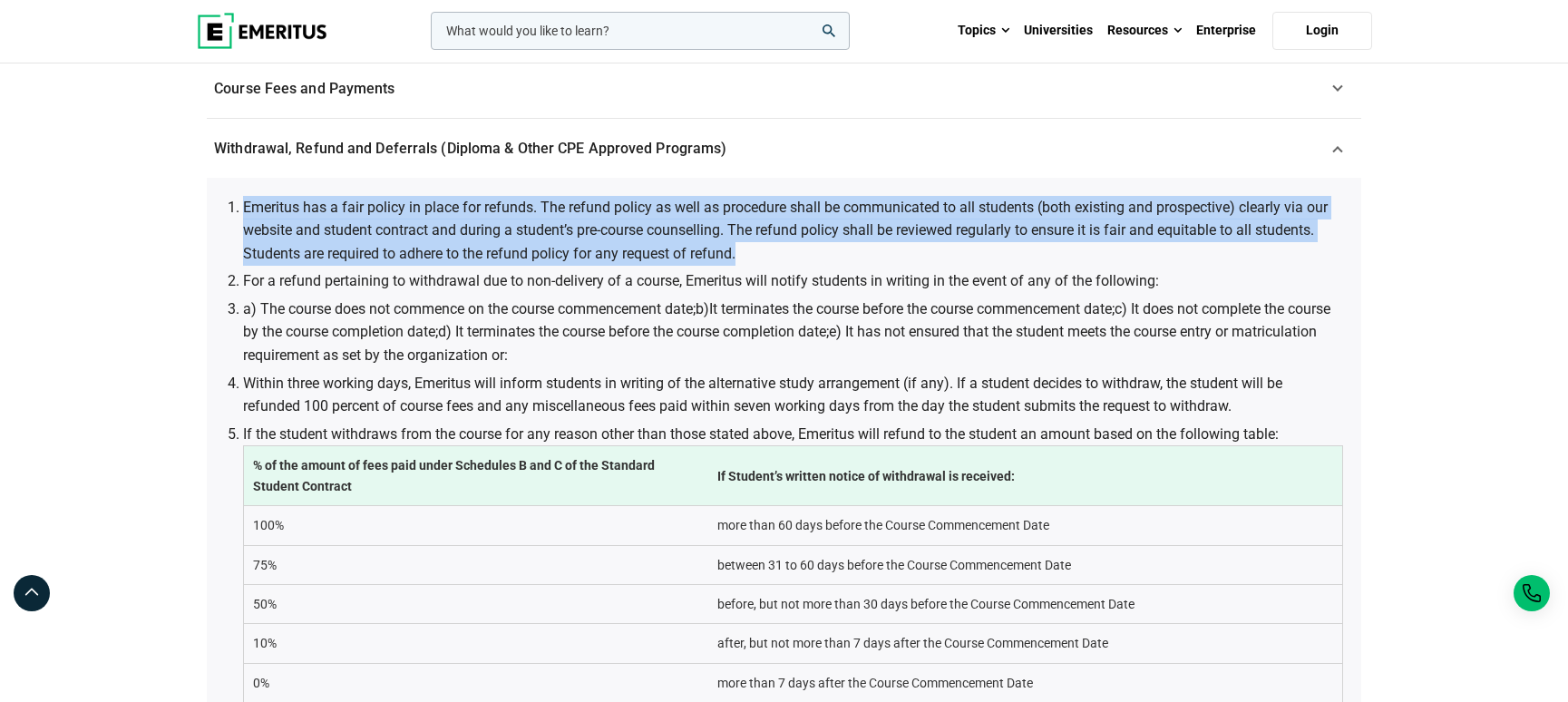
click at [752, 259] on li "Emeritus has a fair policy in place for refunds. The refund policy as well as p…" at bounding box center [793, 231] width 1101 height 70
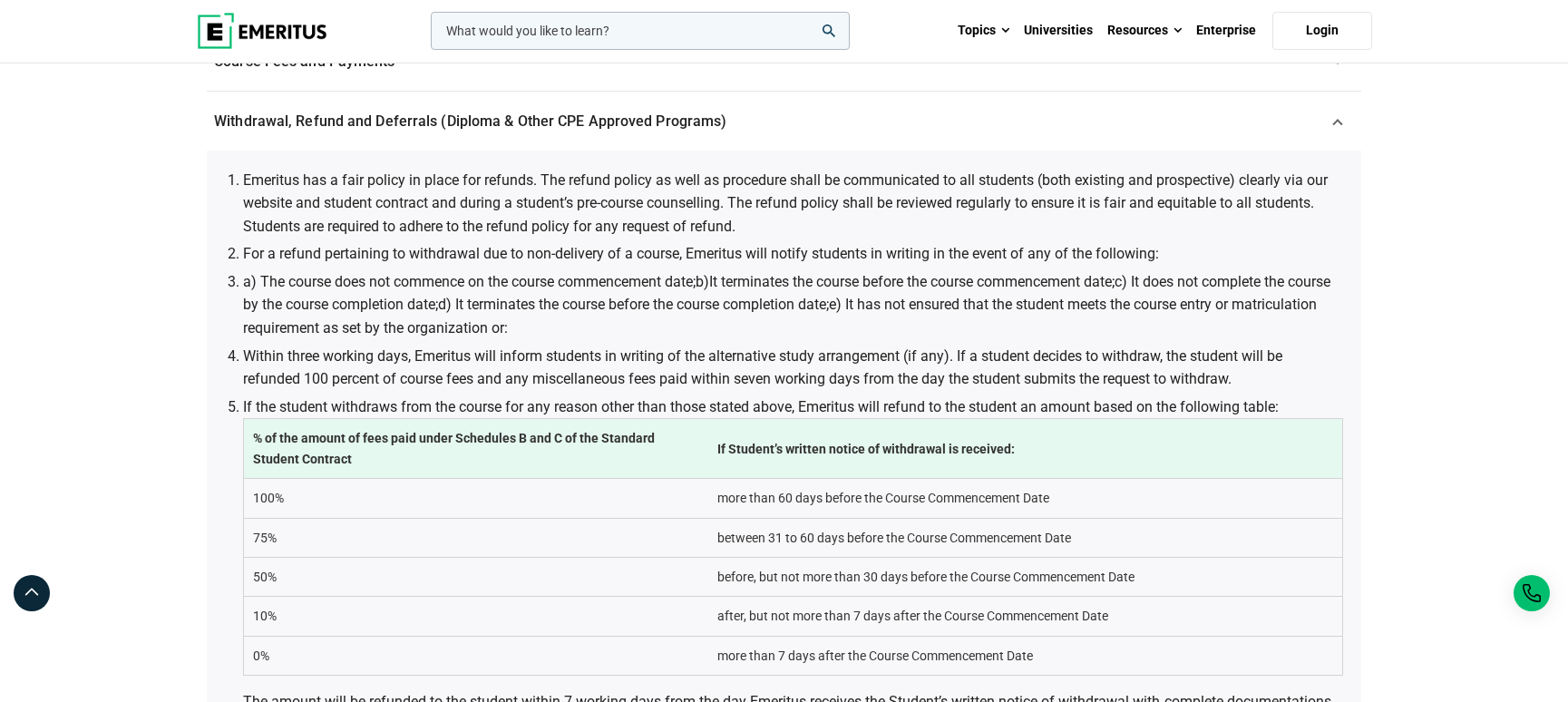
scroll to position [679, 0]
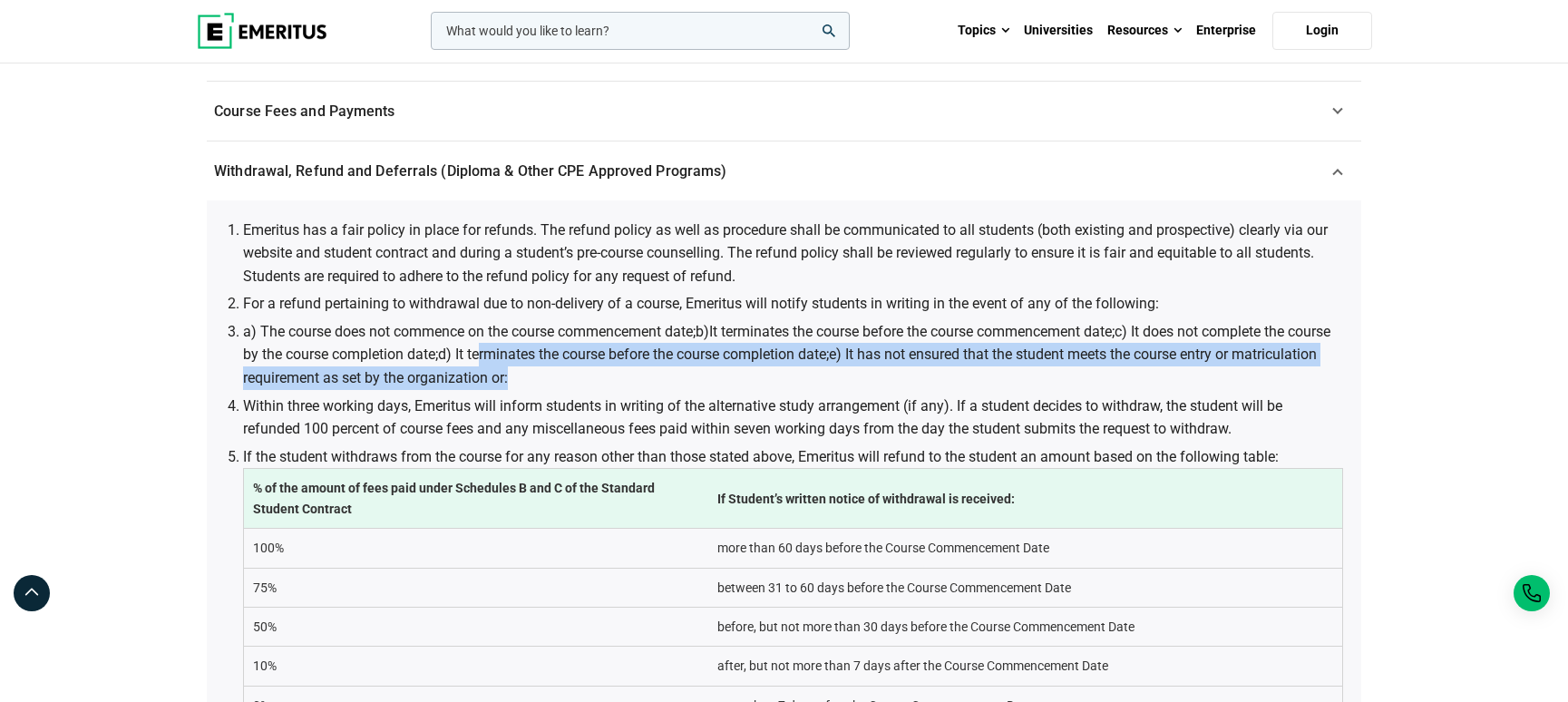
drag, startPoint x: 529, startPoint y: 357, endPoint x: 630, endPoint y: 367, distance: 101.5
click at [627, 367] on li "a) The course does not commence on the course commencement date; b)It terminate…" at bounding box center [793, 355] width 1101 height 70
click at [696, 368] on li "a) The course does not commence on the course commencement date; b)It terminate…" at bounding box center [793, 355] width 1101 height 70
drag, startPoint x: 912, startPoint y: 358, endPoint x: 1081, endPoint y: 370, distance: 169.4
click at [1081, 370] on li "a) The course does not commence on the course commencement date; b)It terminate…" at bounding box center [793, 355] width 1101 height 70
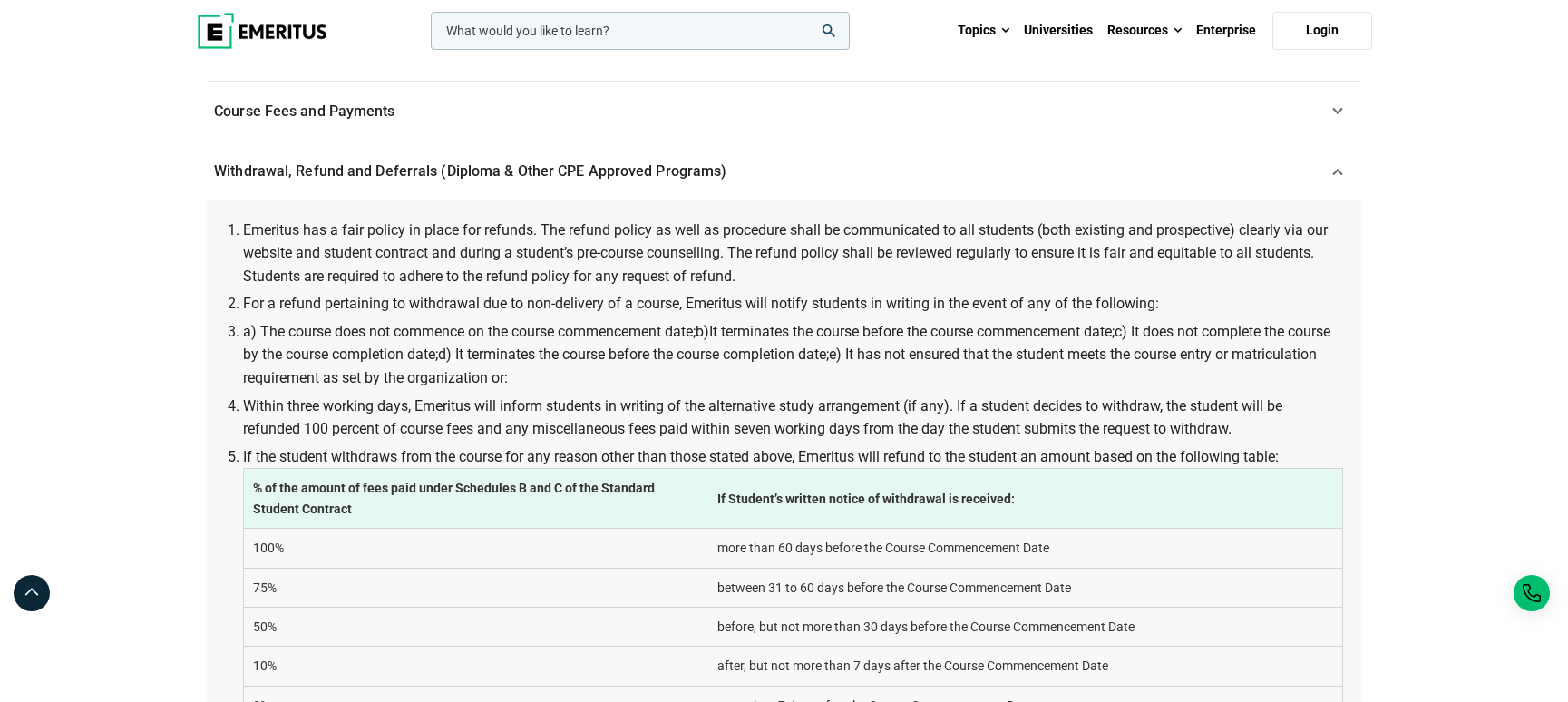
click at [615, 392] on ol "Emeritus has a fair policy in place for refunds. The refund policy as well as p…" at bounding box center [793, 597] width 1101 height 758
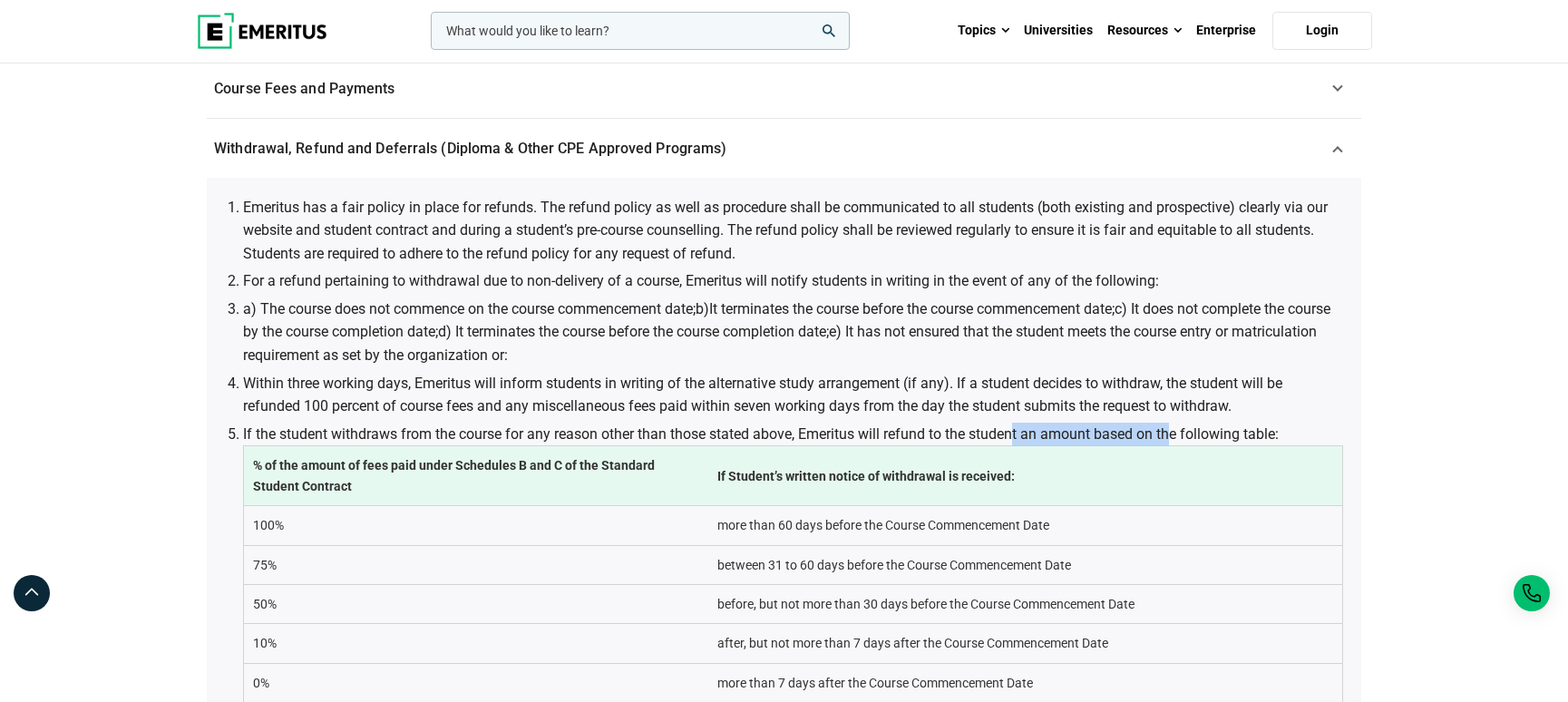
drag, startPoint x: 1017, startPoint y: 437, endPoint x: 1171, endPoint y: 438, distance: 154.0
click at [1171, 438] on li "If the student withdraws from the course for any reason other than those stated…" at bounding box center [793, 605] width 1101 height 365
click at [1197, 427] on li "If the student withdraws from the course for any reason other than those stated…" at bounding box center [793, 605] width 1101 height 365
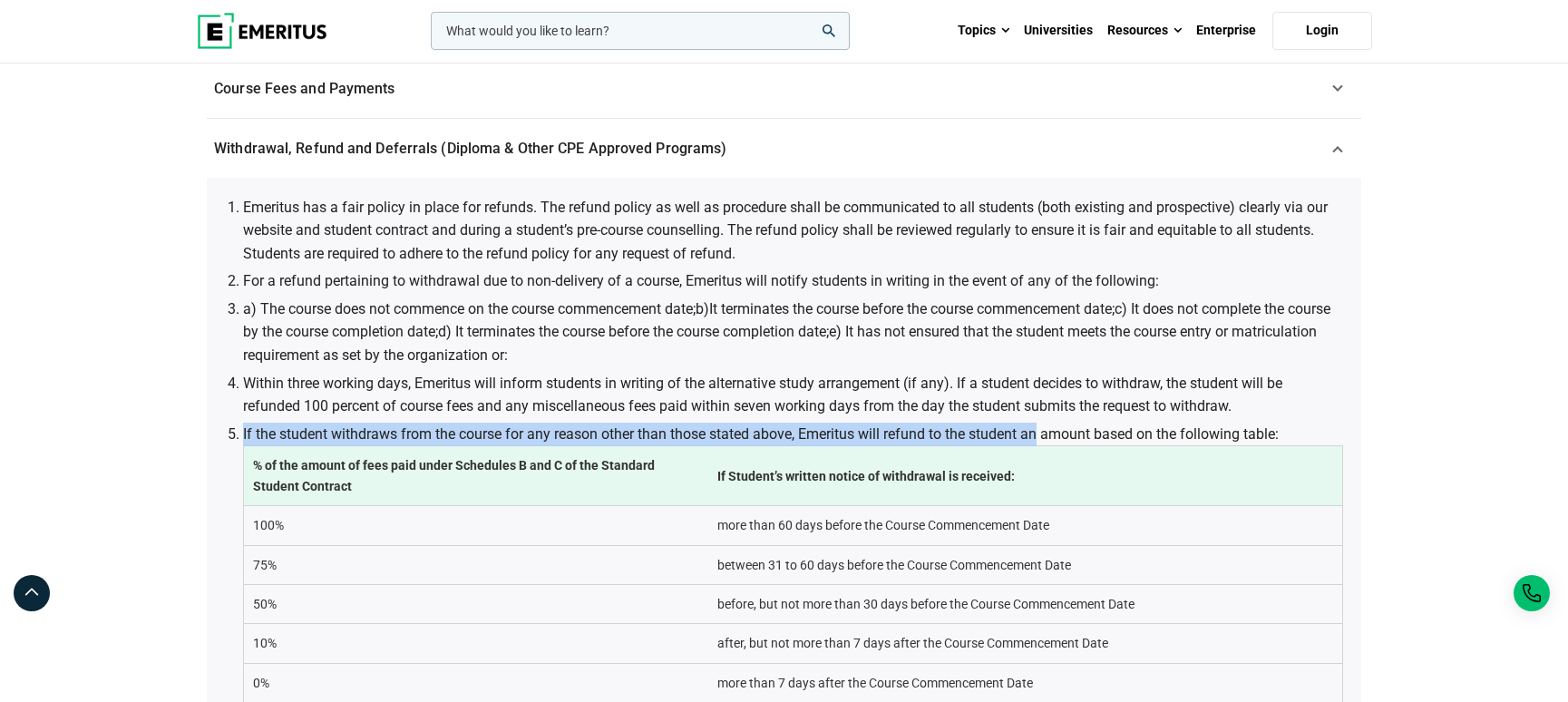
drag, startPoint x: 1043, startPoint y: 438, endPoint x: 1259, endPoint y: 419, distance: 216.8
click at [1259, 419] on ol "Emeritus has a fair policy in place for refunds. The refund policy as well as p…" at bounding box center [793, 575] width 1101 height 758
click at [1285, 426] on li "If the student withdraws from the course for any reason other than those stated…" at bounding box center [793, 605] width 1101 height 365
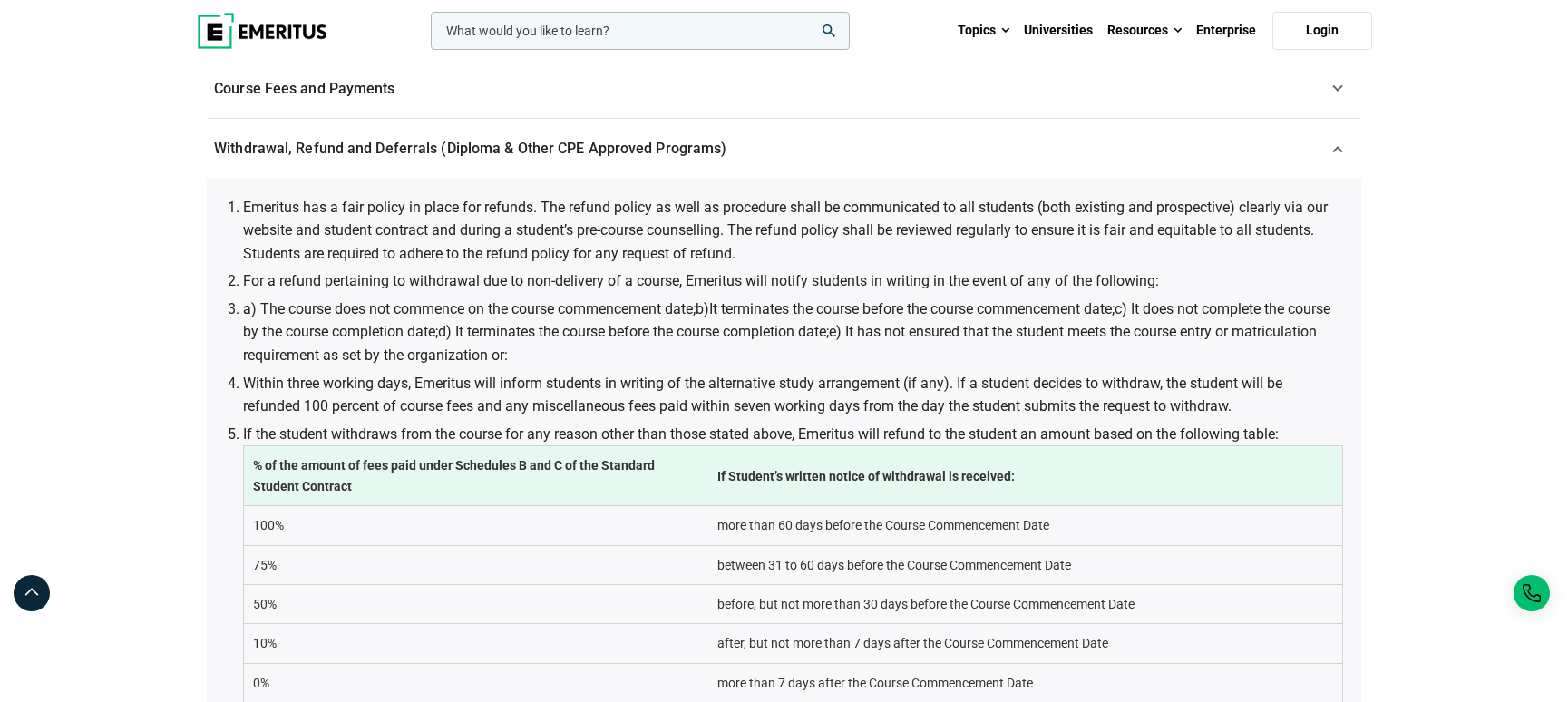
drag, startPoint x: 1299, startPoint y: 431, endPoint x: 1017, endPoint y: 443, distance: 282.3
click at [1017, 443] on li "If the student withdraws from the course for any reason other than those stated…" at bounding box center [793, 605] width 1101 height 365
click at [1019, 435] on li "If the student withdraws from the course for any reason other than those stated…" at bounding box center [793, 605] width 1101 height 365
drag, startPoint x: 805, startPoint y: 433, endPoint x: 873, endPoint y: 435, distance: 68.0
click at [873, 435] on li "If the student withdraws from the course for any reason other than those stated…" at bounding box center [793, 605] width 1101 height 365
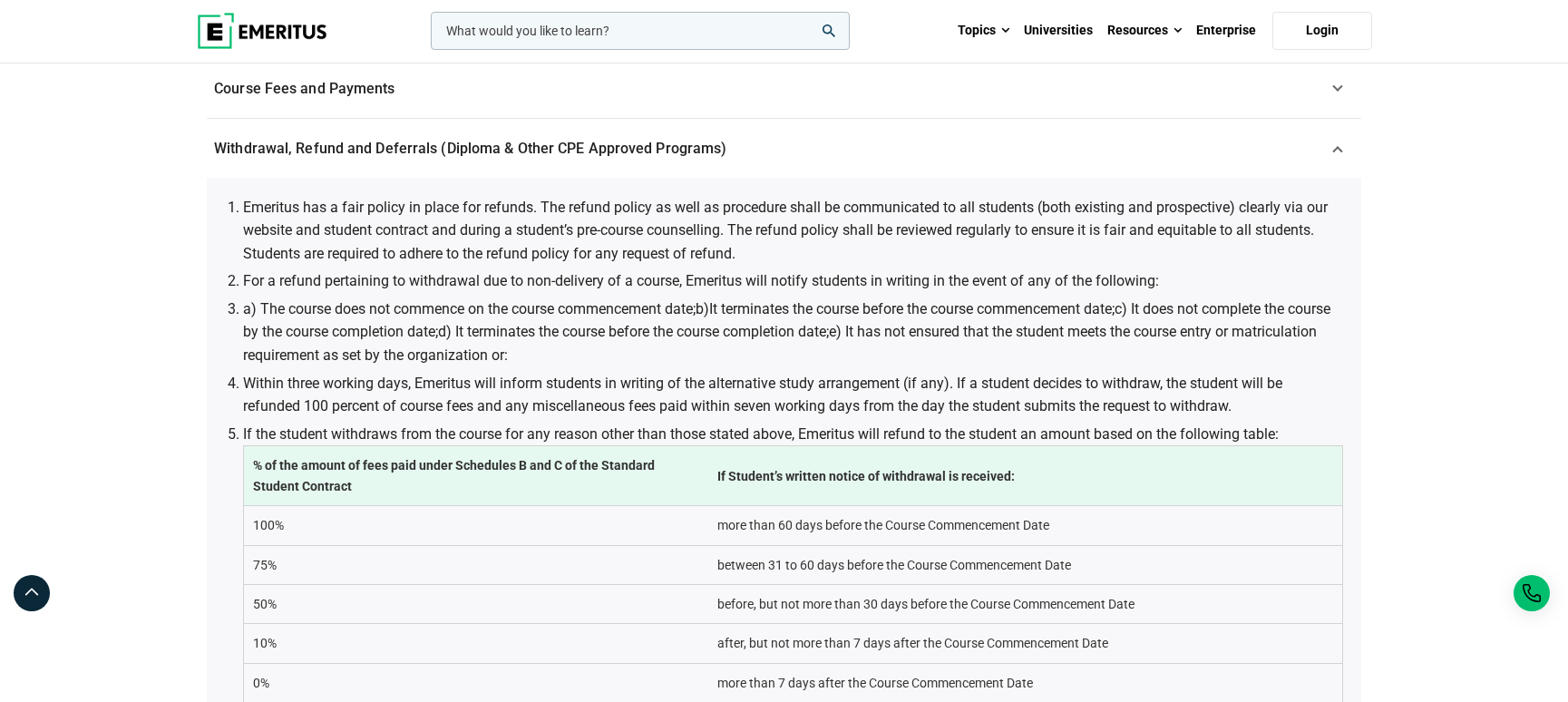
click at [997, 435] on li "If the student withdraws from the course for any reason other than those stated…" at bounding box center [793, 605] width 1101 height 365
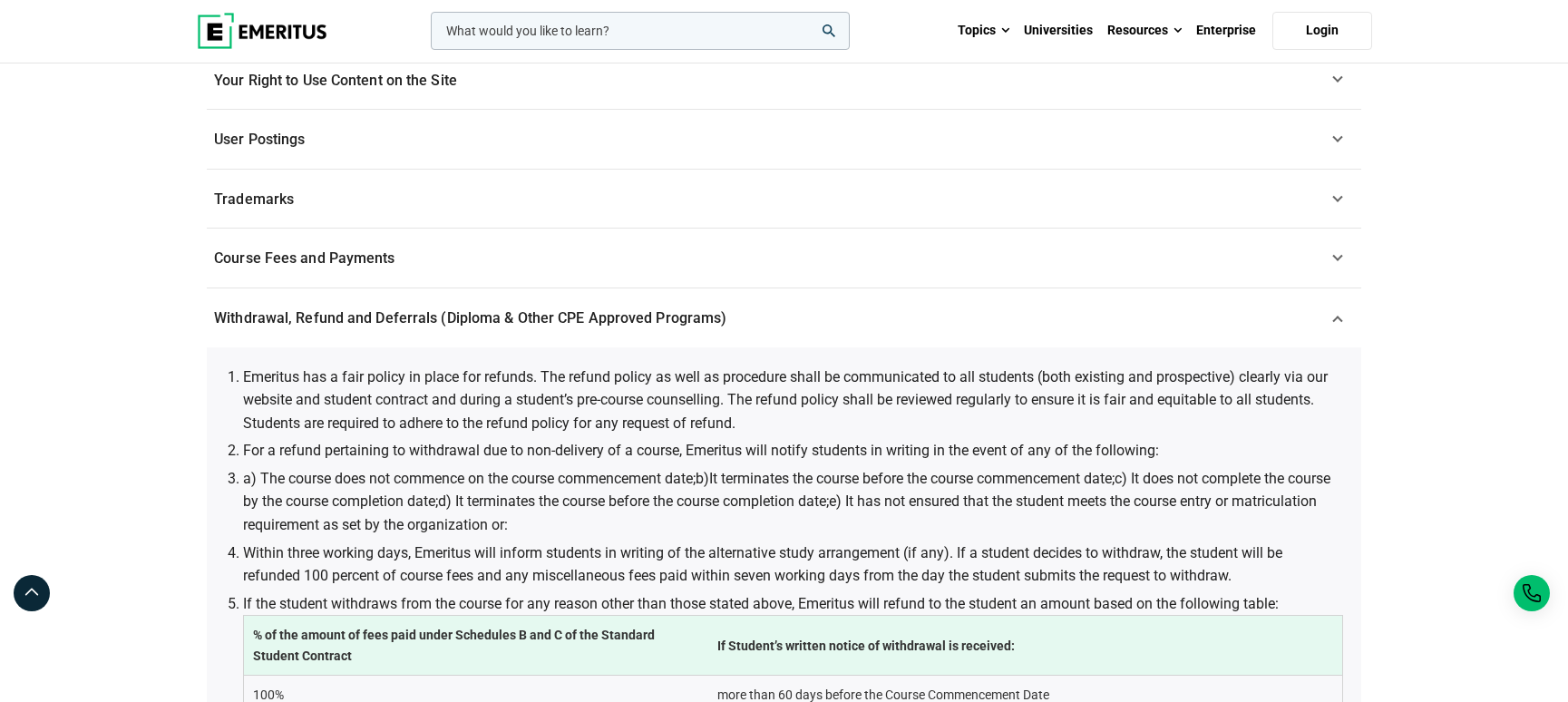
scroll to position [543, 0]
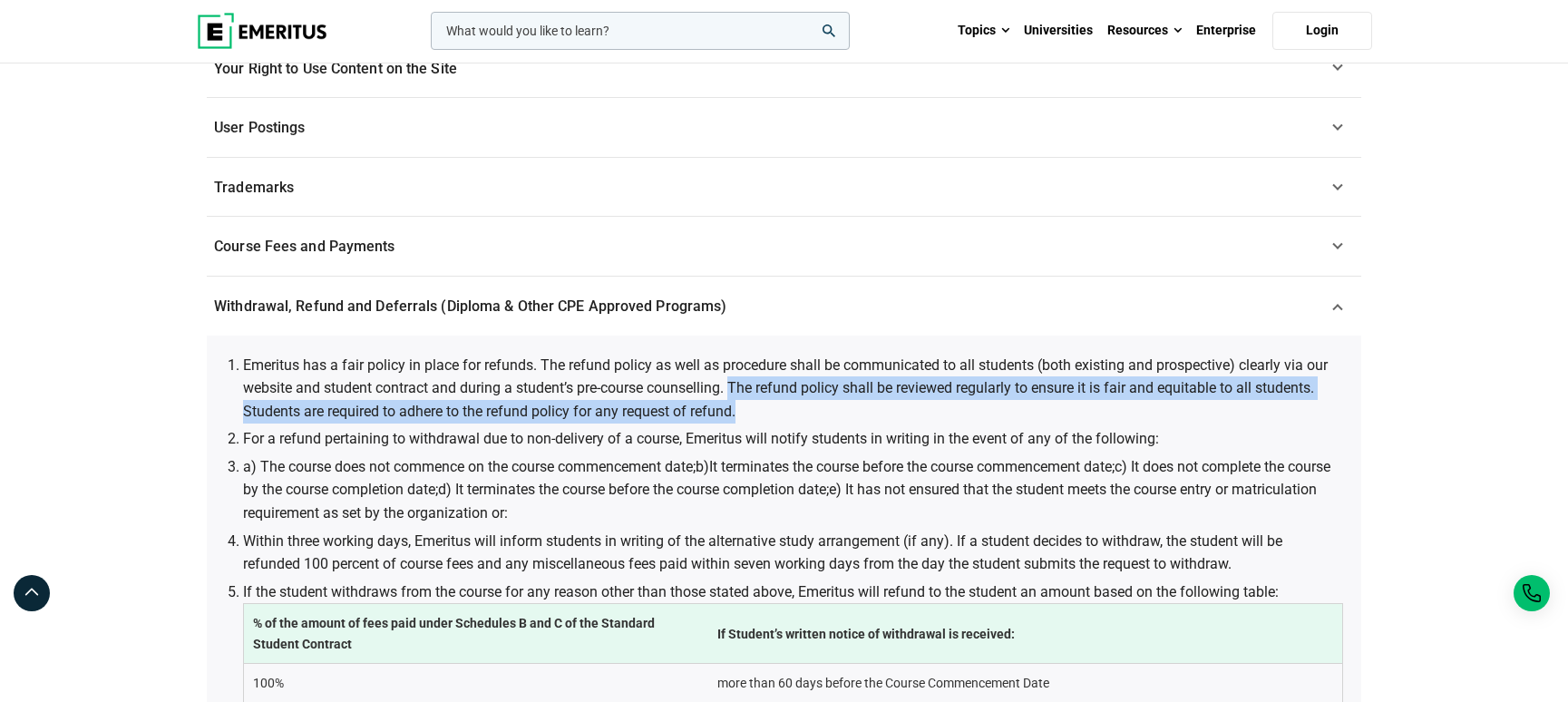
drag, startPoint x: 737, startPoint y: 386, endPoint x: 743, endPoint y: 415, distance: 29.6
click at [743, 415] on li "Emeritus has a fair policy in place for refunds. The refund policy as well as p…" at bounding box center [793, 389] width 1101 height 70
click at [771, 411] on li "Emeritus has a fair policy in place for refunds. The refund policy as well as p…" at bounding box center [793, 389] width 1101 height 70
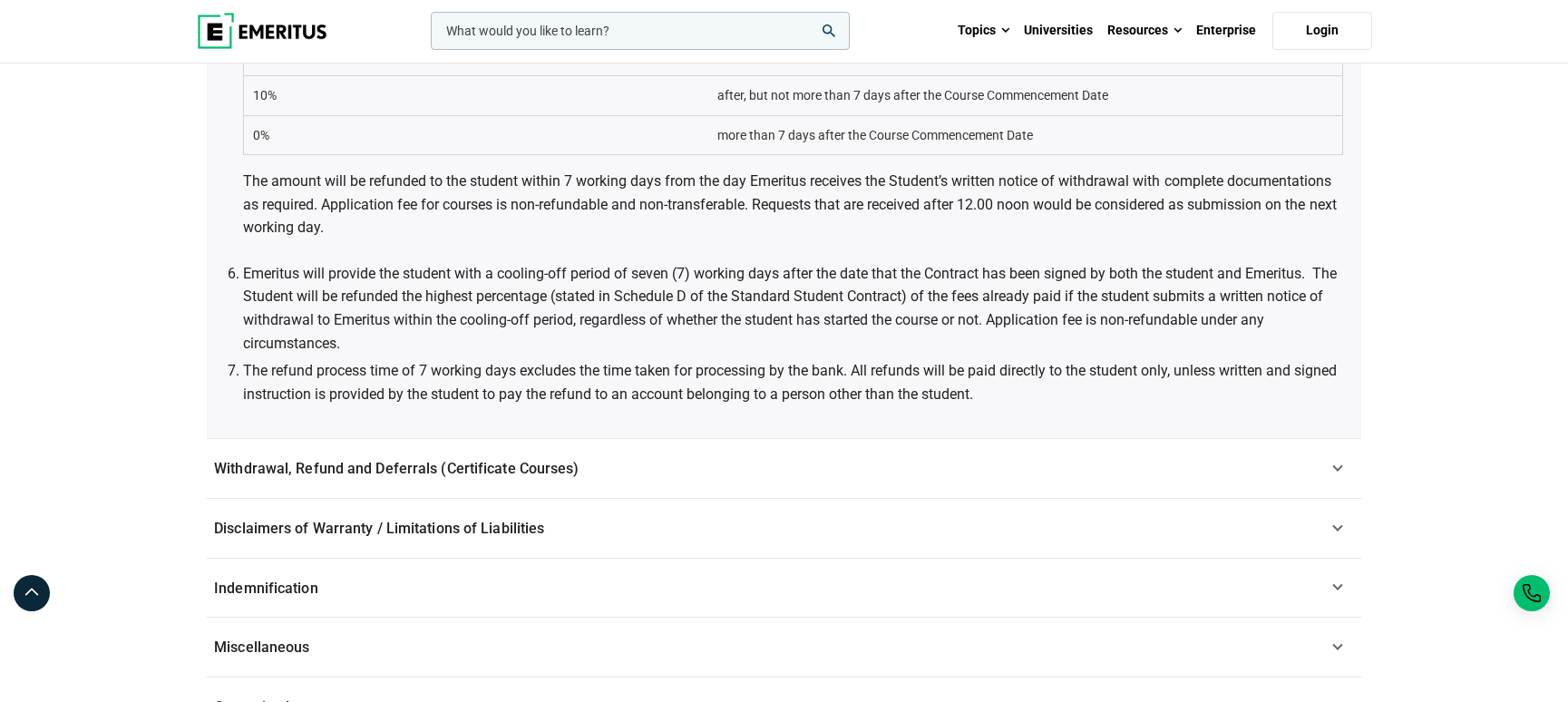
scroll to position [1300, 0]
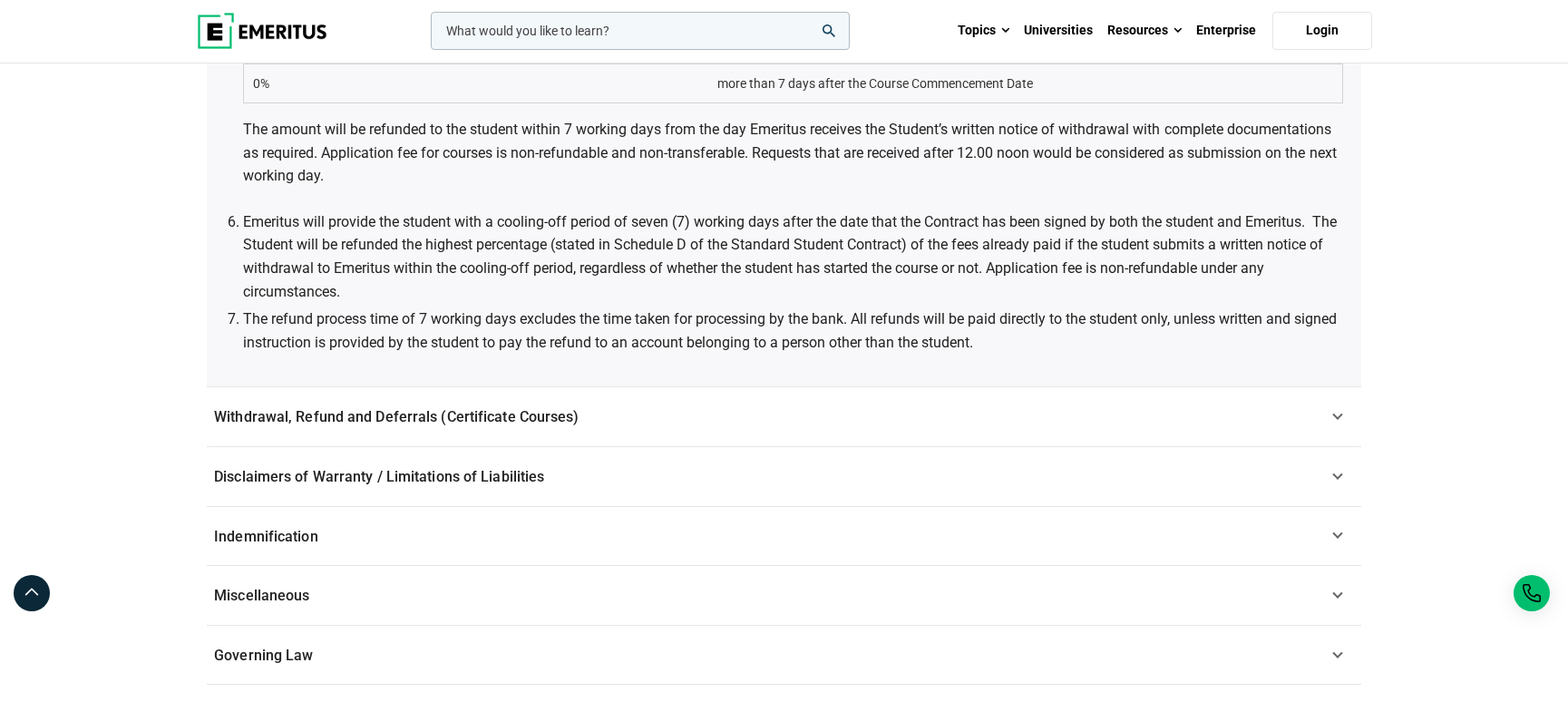
click at [579, 425] on link "Withdrawal, Refund and Deferrals (Certificate Courses)" at bounding box center [784, 417] width 1155 height 60
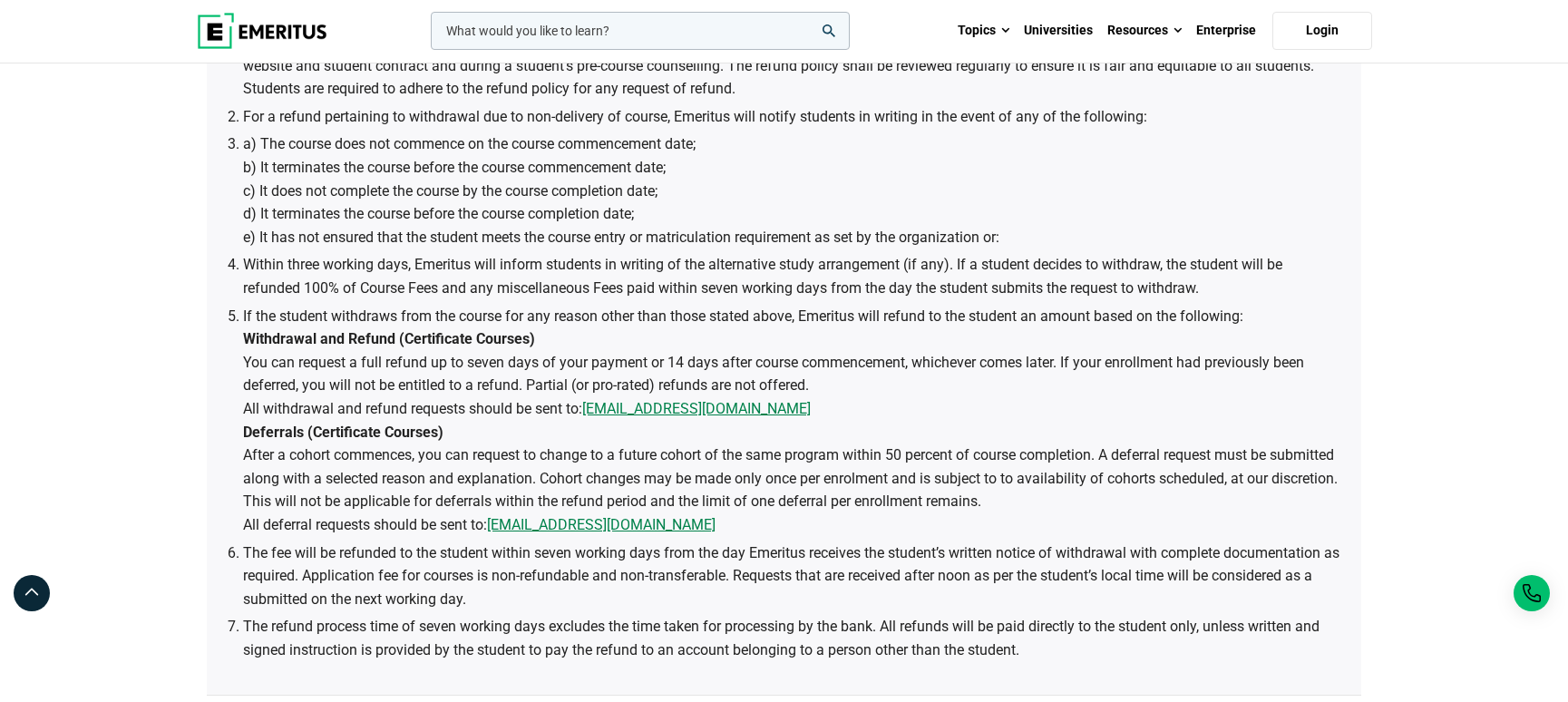
scroll to position [937, 0]
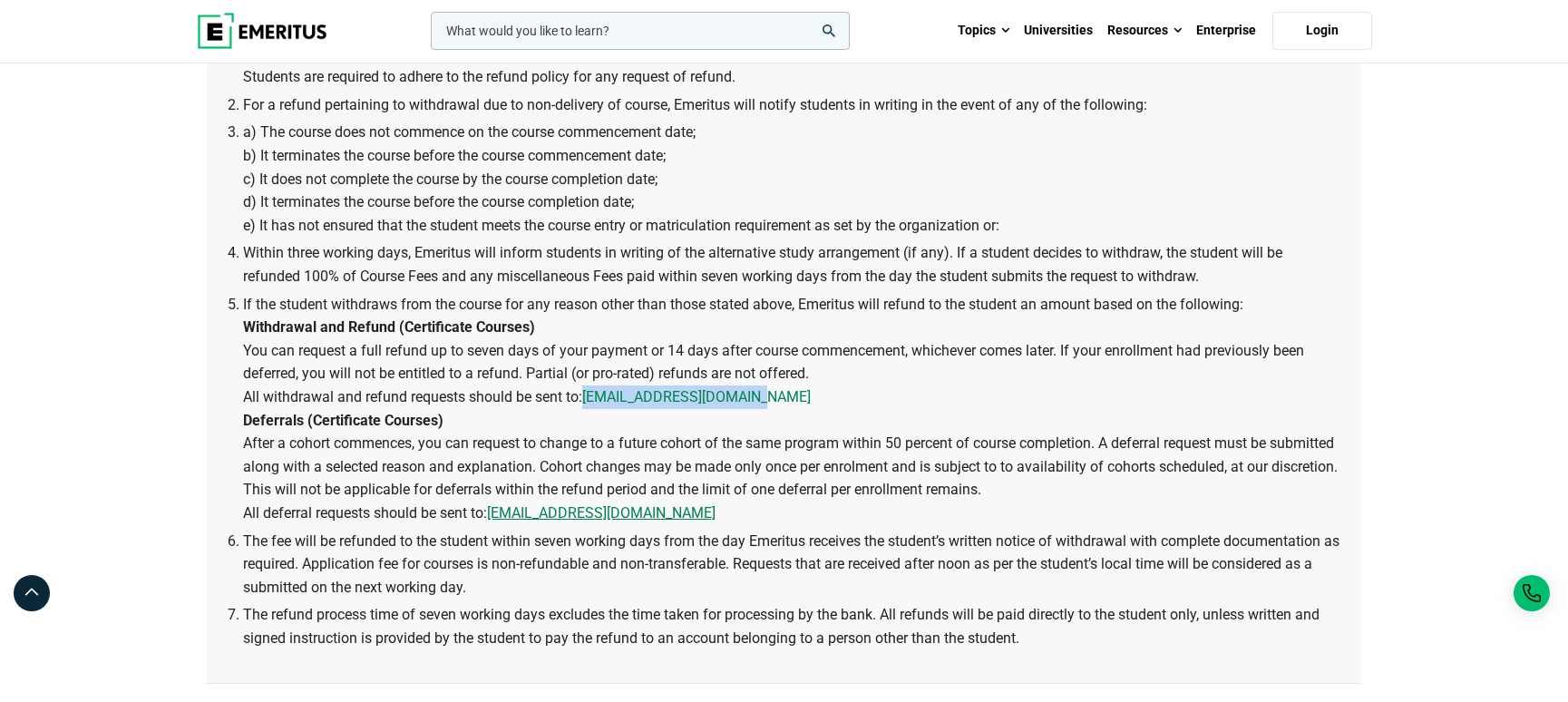
drag, startPoint x: 776, startPoint y: 399, endPoint x: 587, endPoint y: 399, distance: 189.0
click at [587, 399] on li "If the student withdraws from the course for any reason other than those stated…" at bounding box center [793, 408] width 1101 height 232
copy link "[EMAIL_ADDRESS][DOMAIN_NAME]"
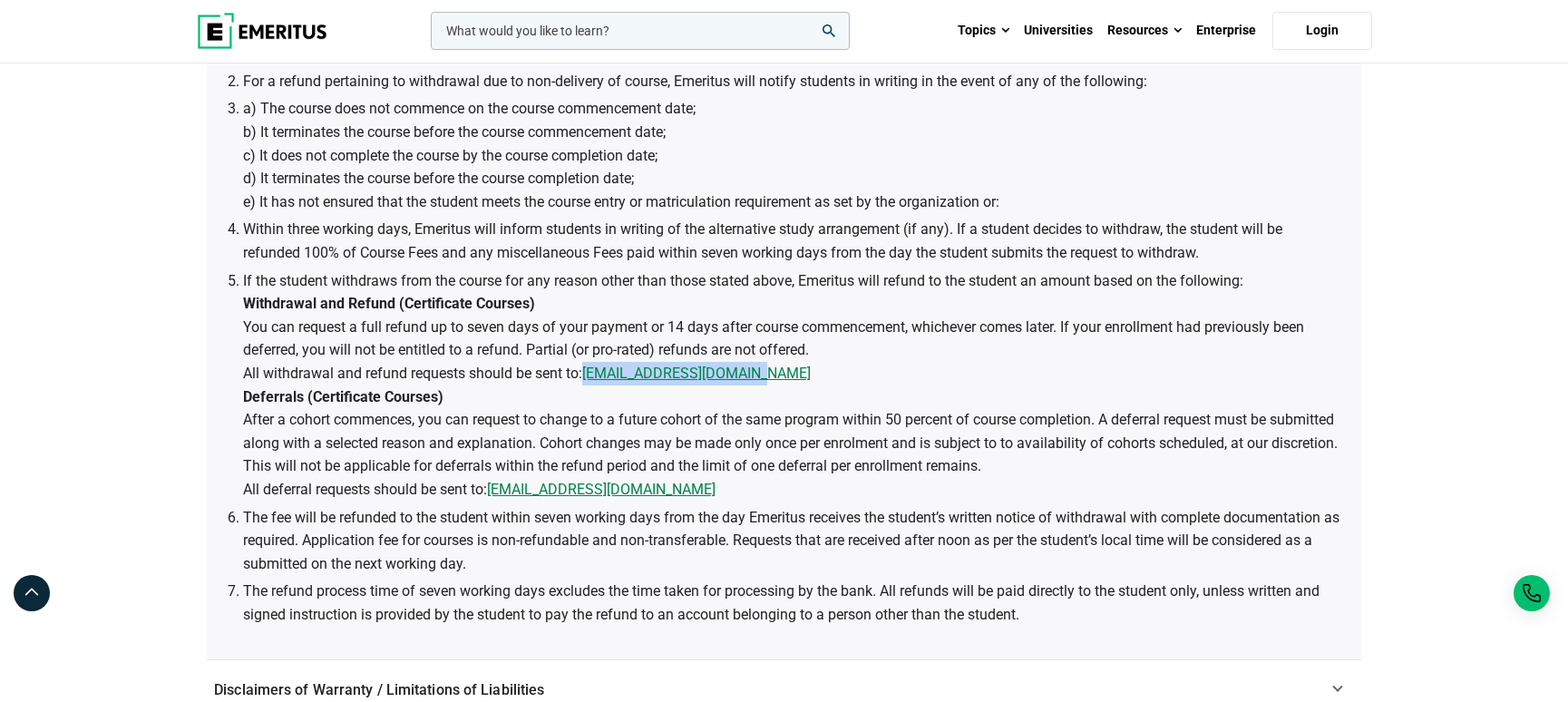
scroll to position [948, 0]
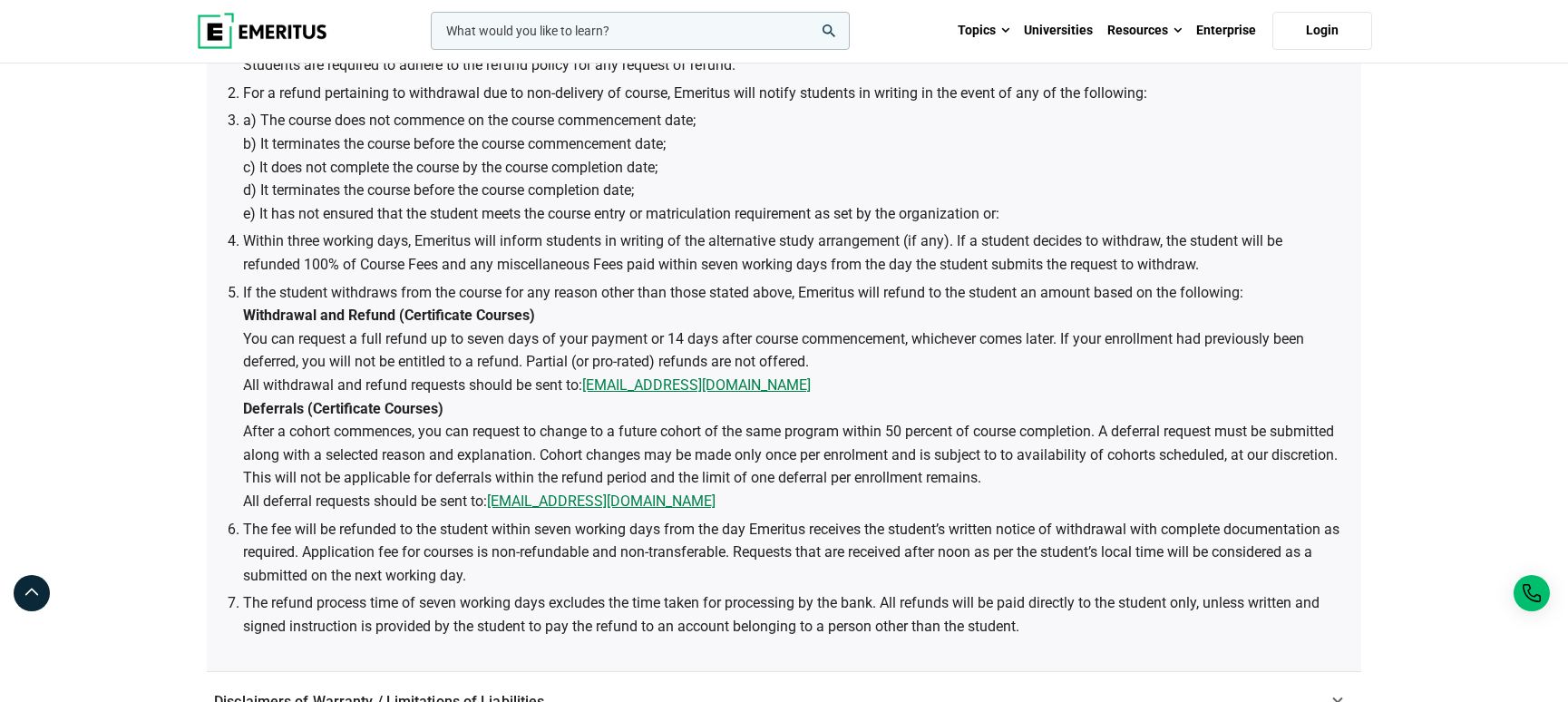
click at [1482, 290] on div "Terms of Service Welcome to Emeritus. Please read these terms of service (“TOS”…" at bounding box center [784, 132] width 1568 height 2032
